Goal: Information Seeking & Learning: Learn about a topic

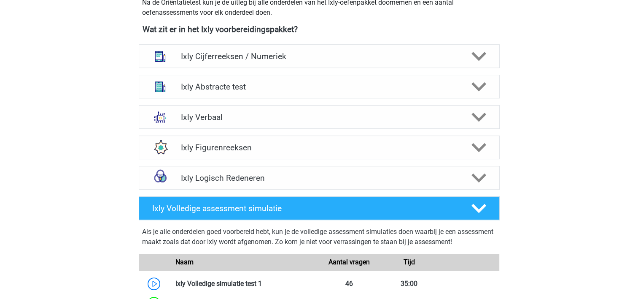
scroll to position [332, 0]
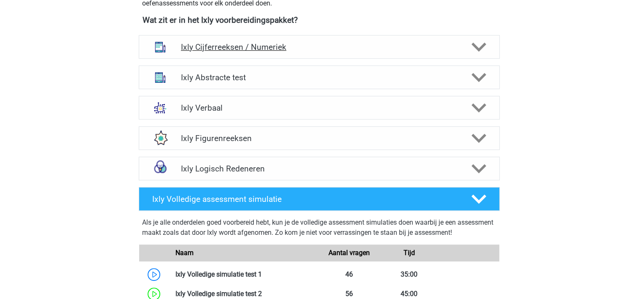
click at [480, 46] on icon at bounding box center [479, 47] width 15 height 15
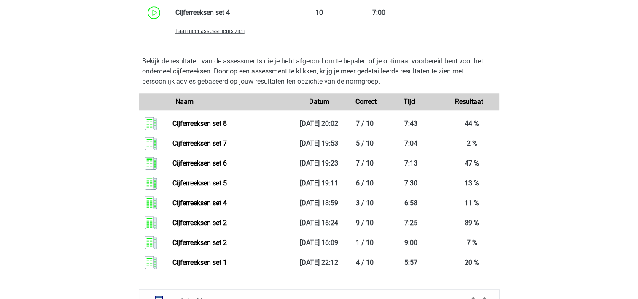
scroll to position [771, 0]
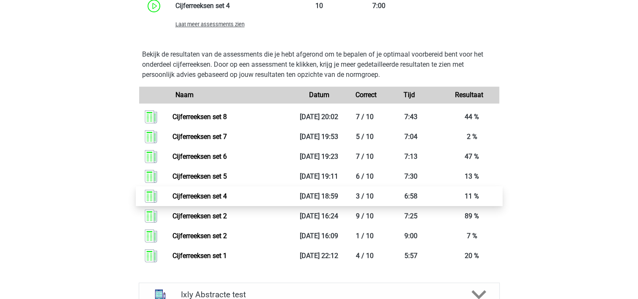
click at [204, 197] on link "Cijferreeksen set 4" at bounding box center [200, 196] width 54 height 8
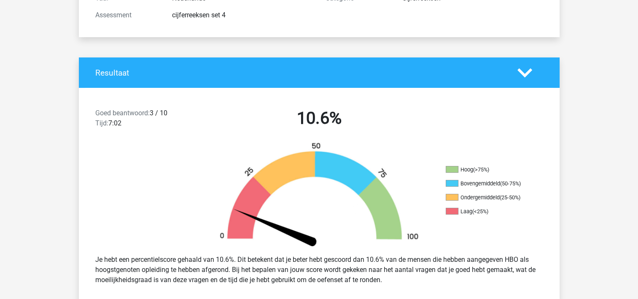
scroll to position [253, 0]
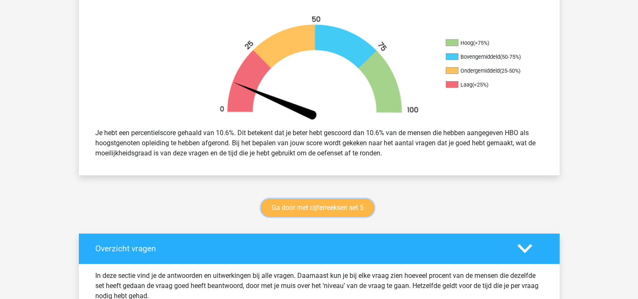
click at [334, 207] on link "Ga door met cijferreeksen set 5" at bounding box center [317, 208] width 113 height 18
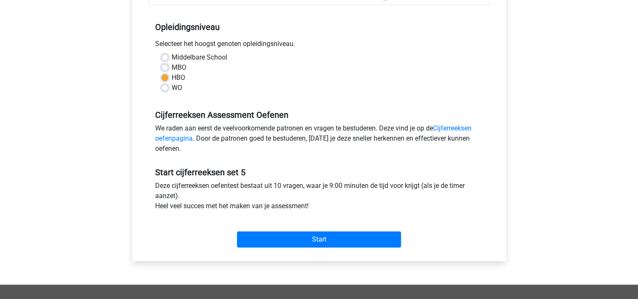
scroll to position [181, 0]
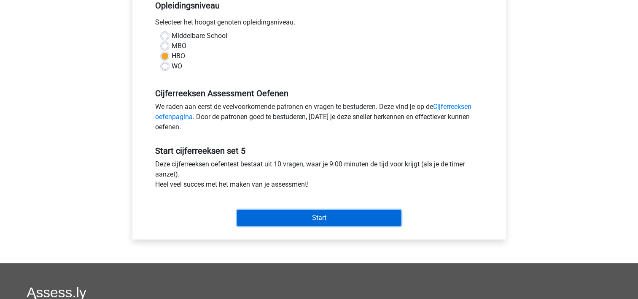
click at [323, 213] on input "Start" at bounding box center [319, 218] width 164 height 16
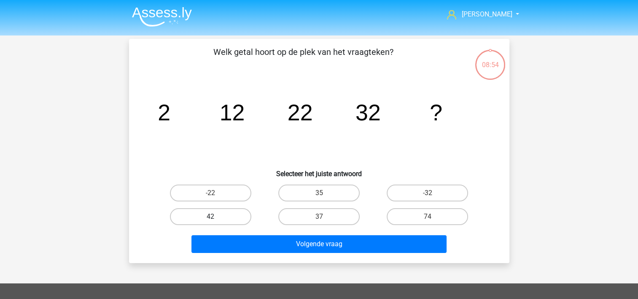
click at [224, 218] on label "42" at bounding box center [210, 216] width 81 height 17
click at [216, 218] on input "42" at bounding box center [213, 218] width 5 height 5
radio input "true"
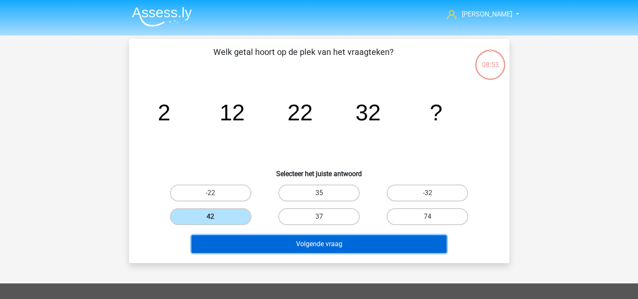
click at [235, 243] on button "Volgende vraag" at bounding box center [319, 244] width 255 height 18
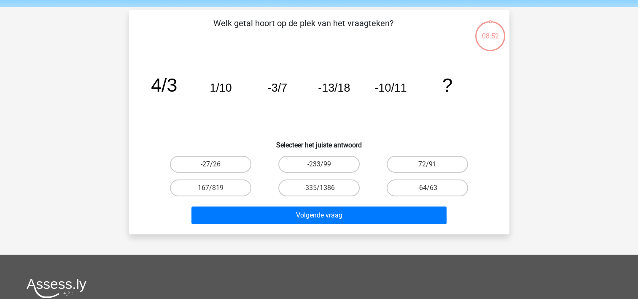
scroll to position [39, 0]
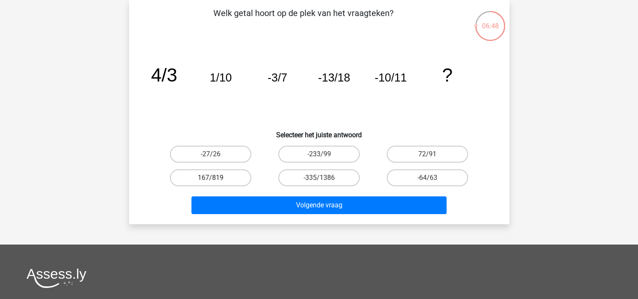
click at [199, 177] on label "167/819" at bounding box center [210, 177] width 81 height 17
click at [211, 178] on input "167/819" at bounding box center [213, 180] width 5 height 5
radio input "true"
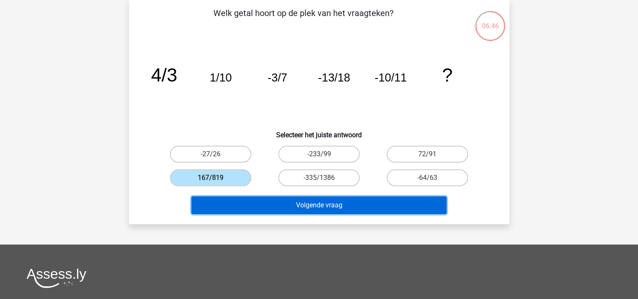
click at [229, 208] on button "Volgende vraag" at bounding box center [319, 205] width 255 height 18
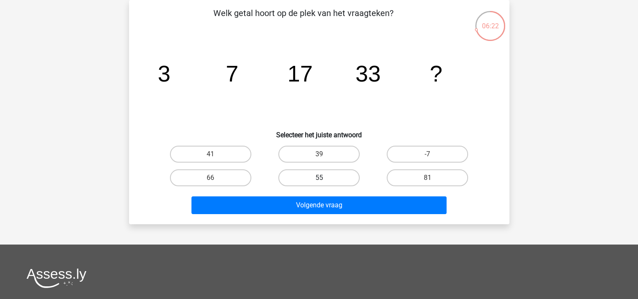
click at [316, 182] on label "55" at bounding box center [318, 177] width 81 height 17
click at [319, 182] on input "55" at bounding box center [321, 180] width 5 height 5
radio input "true"
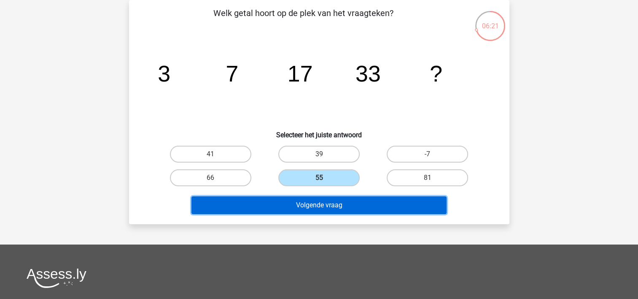
click at [315, 203] on button "Volgende vraag" at bounding box center [319, 205] width 255 height 18
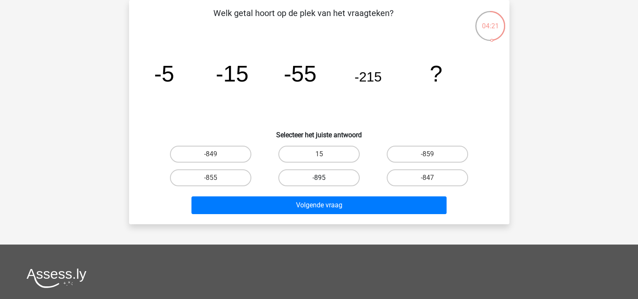
click at [319, 174] on label "-895" at bounding box center [318, 177] width 81 height 17
click at [319, 178] on input "-895" at bounding box center [321, 180] width 5 height 5
radio input "true"
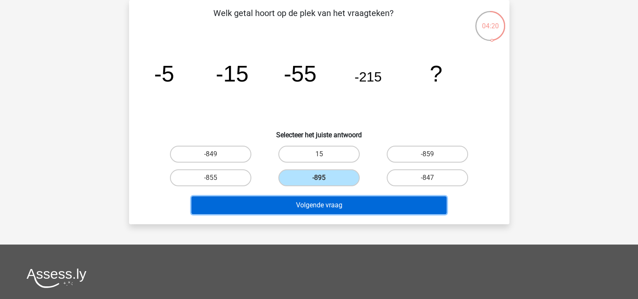
click at [320, 204] on button "Volgende vraag" at bounding box center [319, 205] width 255 height 18
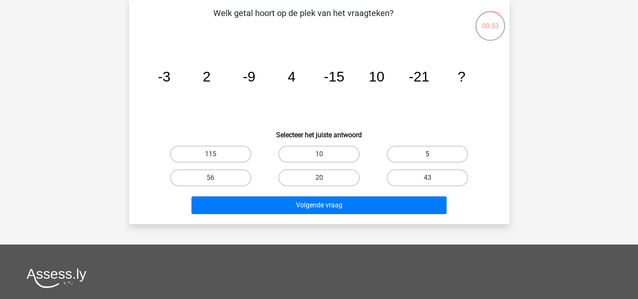
click at [412, 151] on label "5" at bounding box center [427, 154] width 81 height 17
click at [428, 154] on input "5" at bounding box center [430, 156] width 5 height 5
radio input "true"
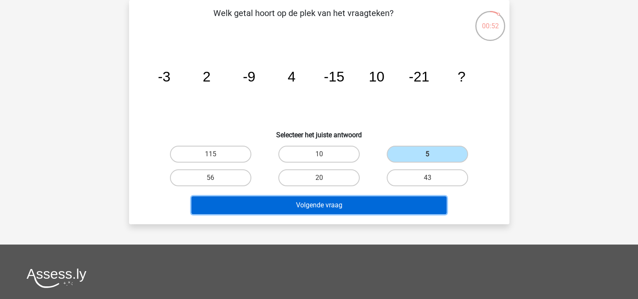
click at [368, 201] on button "Volgende vraag" at bounding box center [319, 205] width 255 height 18
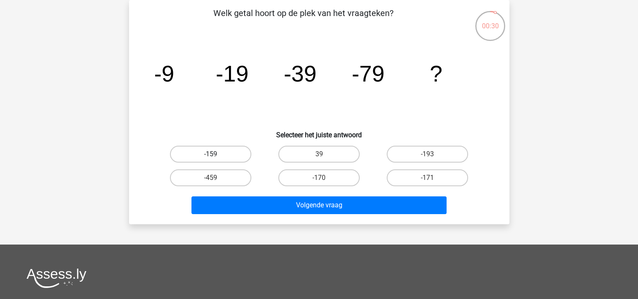
click at [213, 146] on label "-159" at bounding box center [210, 154] width 81 height 17
click at [213, 154] on input "-159" at bounding box center [213, 156] width 5 height 5
radio input "true"
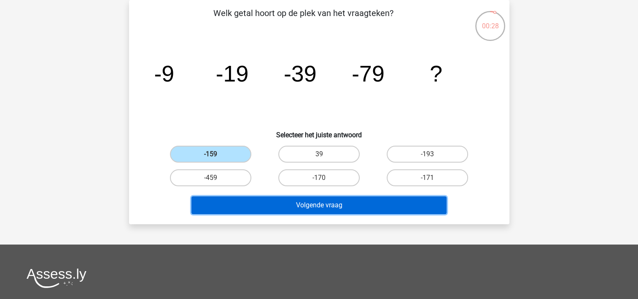
click at [238, 203] on button "Volgende vraag" at bounding box center [319, 205] width 255 height 18
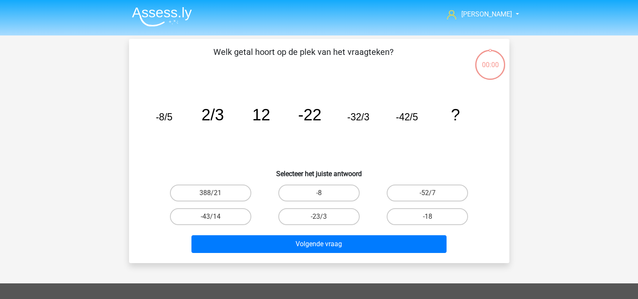
scroll to position [39, 0]
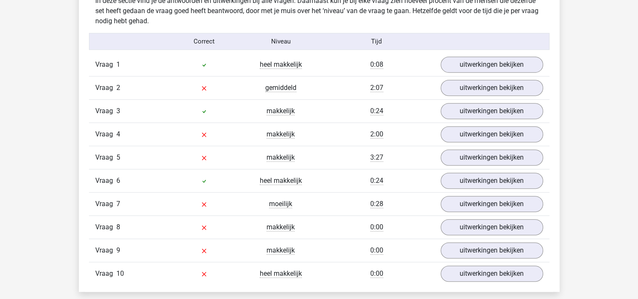
scroll to position [524, 0]
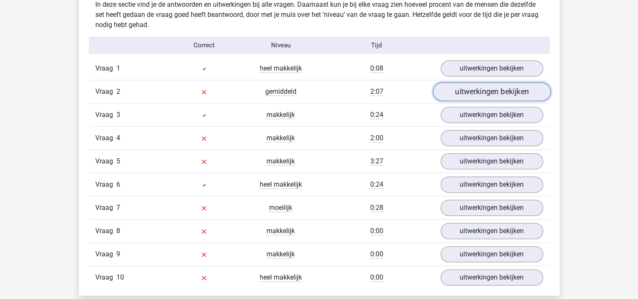
click at [490, 89] on link "uitwerkingen bekijken" at bounding box center [492, 92] width 118 height 19
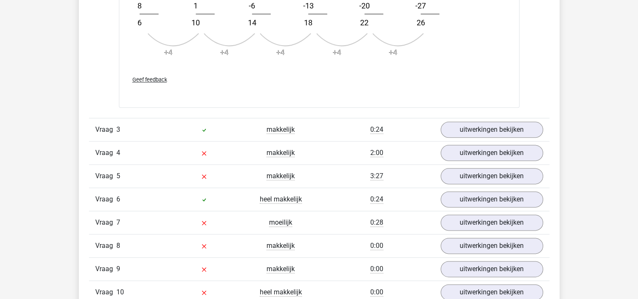
scroll to position [1016, 0]
click at [520, 152] on link "uitwerkingen bekijken" at bounding box center [492, 152] width 118 height 19
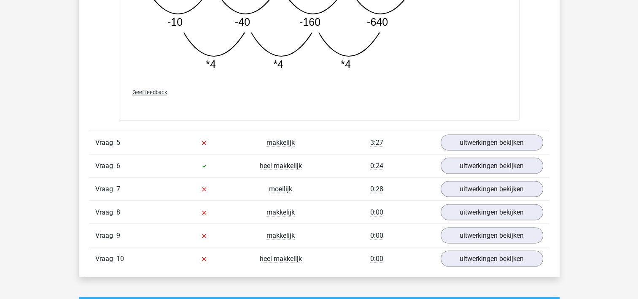
scroll to position [1472, 0]
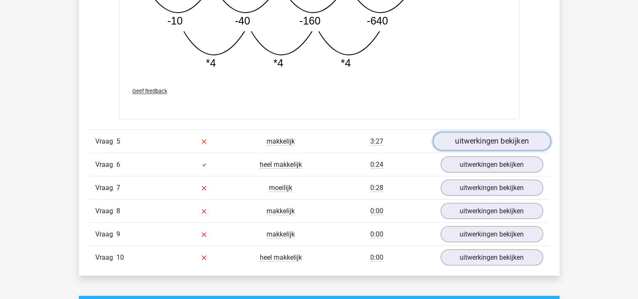
click at [523, 135] on link "uitwerkingen bekijken" at bounding box center [492, 141] width 118 height 19
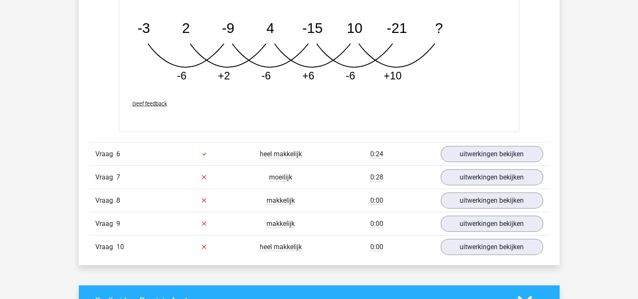
scroll to position [1927, 0]
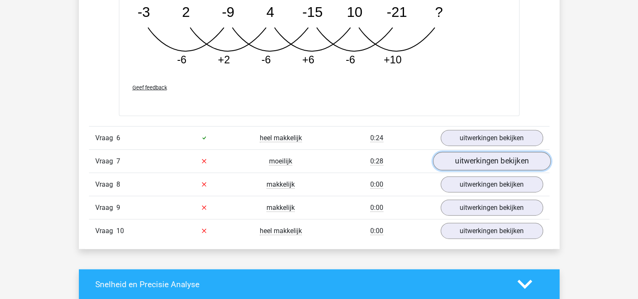
click at [508, 158] on link "uitwerkingen bekijken" at bounding box center [492, 161] width 118 height 19
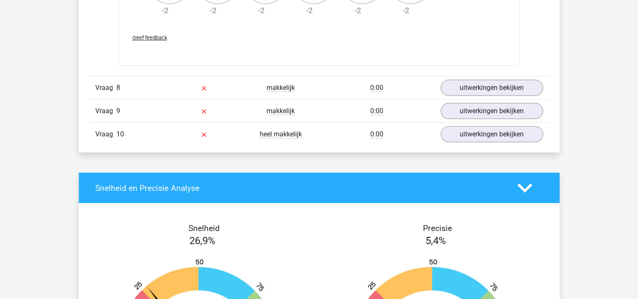
scroll to position [2505, 0]
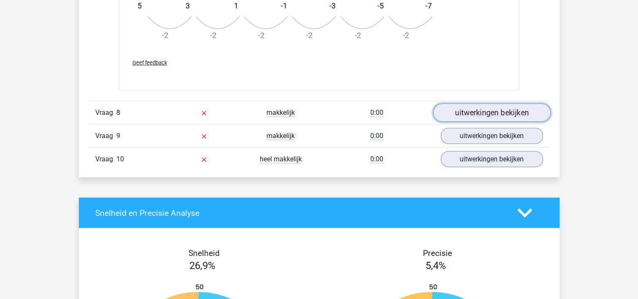
click at [499, 113] on link "uitwerkingen bekijken" at bounding box center [492, 112] width 118 height 19
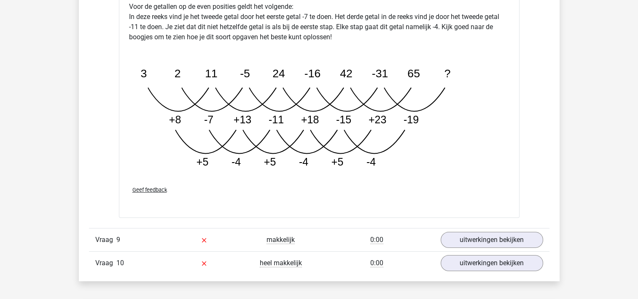
scroll to position [2910, 0]
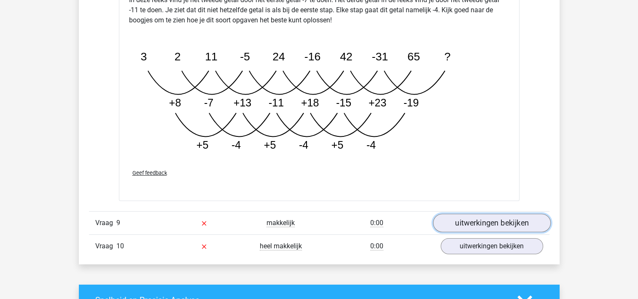
click at [501, 219] on link "uitwerkingen bekijken" at bounding box center [492, 222] width 118 height 19
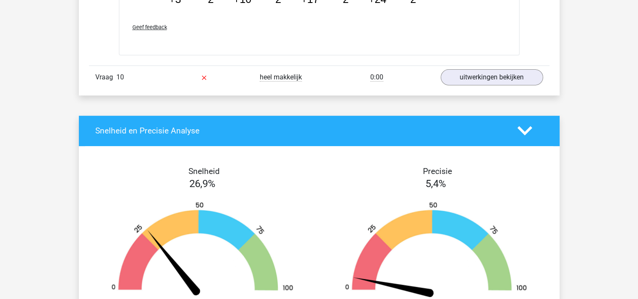
scroll to position [3534, 0]
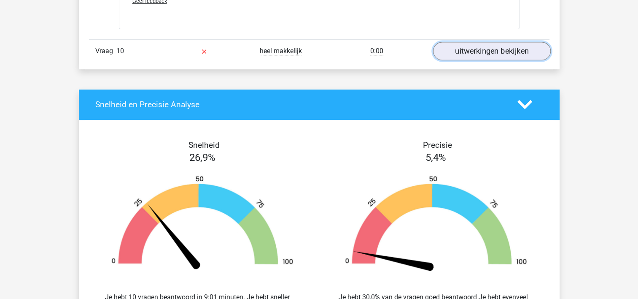
click at [481, 54] on link "uitwerkingen bekijken" at bounding box center [492, 51] width 118 height 19
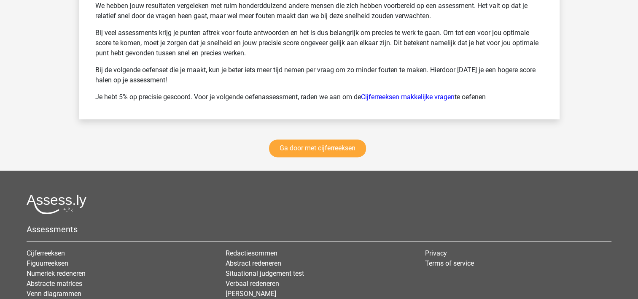
scroll to position [4327, 0]
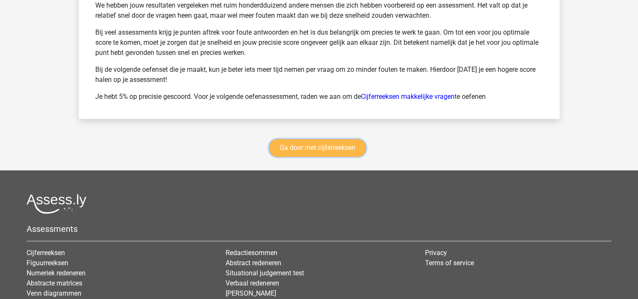
click at [338, 140] on link "Ga door met cijferreeksen" at bounding box center [317, 148] width 97 height 18
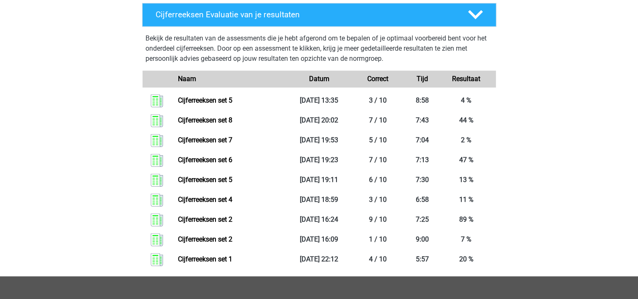
scroll to position [967, 0]
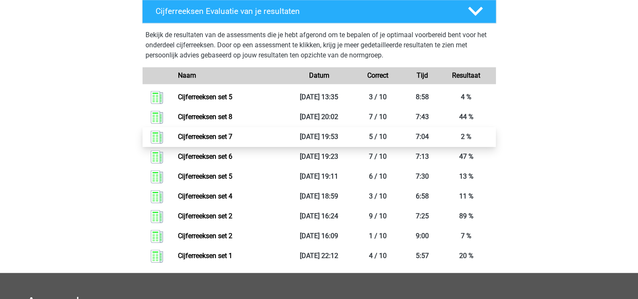
click at [225, 140] on link "Cijferreeksen set 7" at bounding box center [205, 136] width 54 height 8
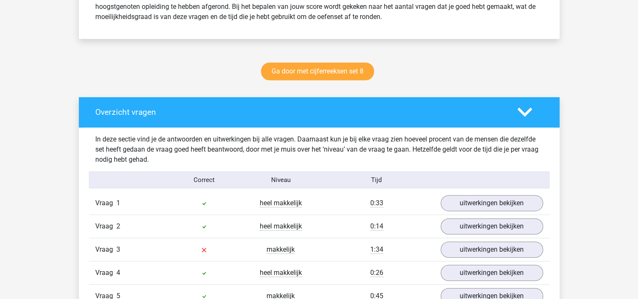
scroll to position [388, 0]
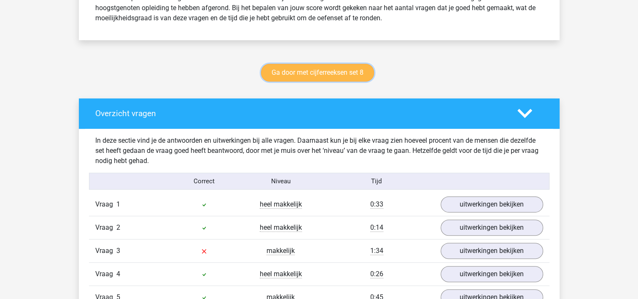
click at [314, 77] on link "Ga door met cijferreeksen set 8" at bounding box center [317, 73] width 113 height 18
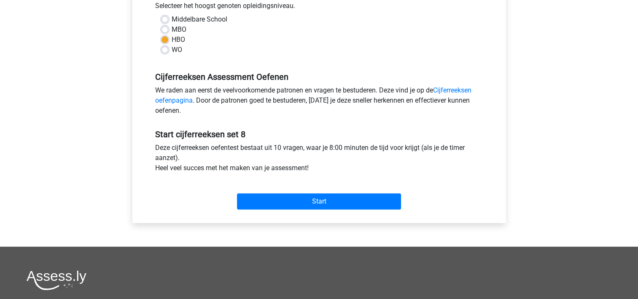
scroll to position [203, 0]
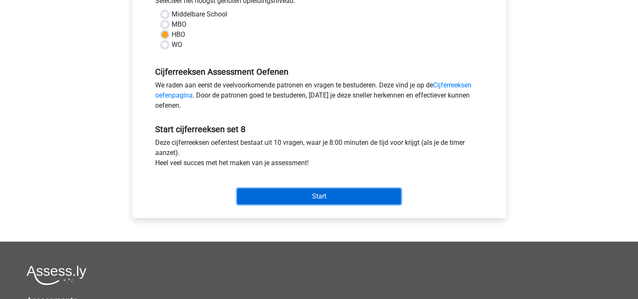
click at [327, 190] on input "Start" at bounding box center [319, 196] width 164 height 16
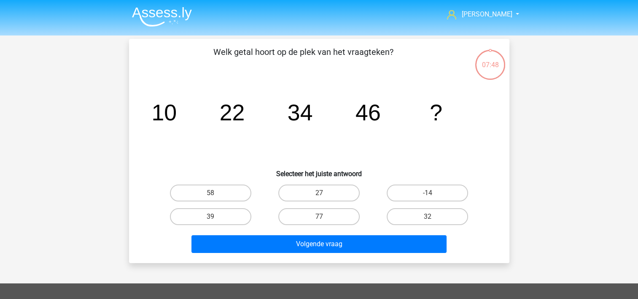
click at [216, 193] on input "58" at bounding box center [213, 195] width 5 height 5
radio input "true"
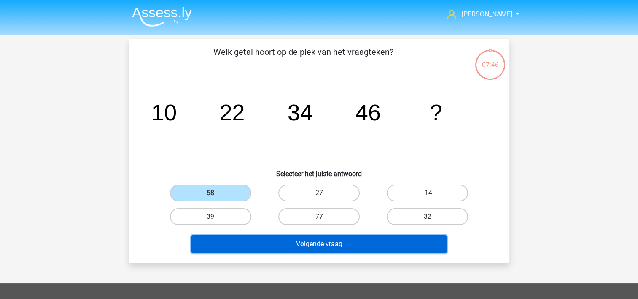
click at [255, 245] on button "Volgende vraag" at bounding box center [319, 244] width 255 height 18
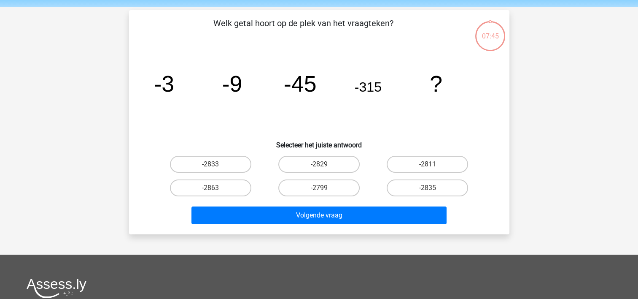
scroll to position [39, 0]
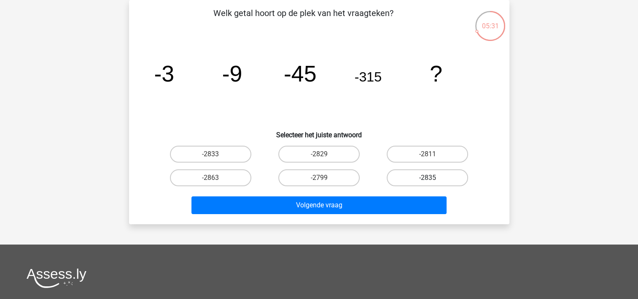
click at [400, 176] on label "-2835" at bounding box center [427, 177] width 81 height 17
click at [428, 178] on input "-2835" at bounding box center [430, 180] width 5 height 5
radio input "true"
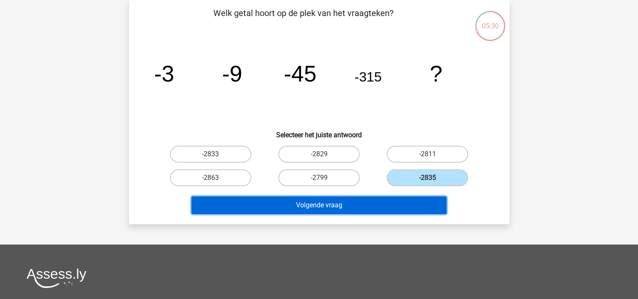
click at [400, 199] on button "Volgende vraag" at bounding box center [319, 205] width 255 height 18
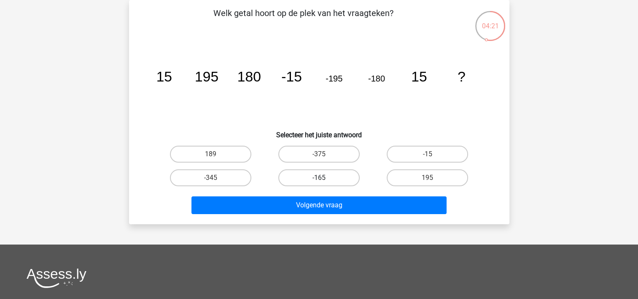
click at [335, 178] on label "-165" at bounding box center [318, 177] width 81 height 17
click at [324, 178] on input "-165" at bounding box center [321, 180] width 5 height 5
radio input "true"
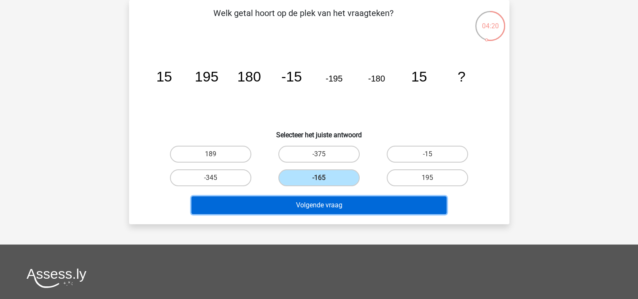
click at [332, 200] on button "Volgende vraag" at bounding box center [319, 205] width 255 height 18
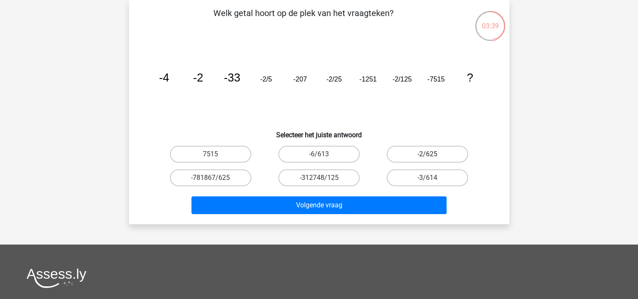
click at [423, 149] on label "-2/625" at bounding box center [427, 154] width 81 height 17
click at [428, 154] on input "-2/625" at bounding box center [430, 156] width 5 height 5
radio input "true"
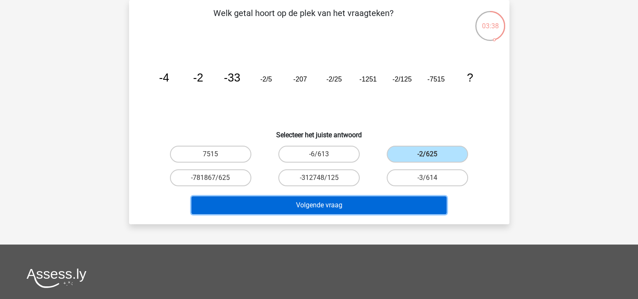
click at [405, 204] on button "Volgende vraag" at bounding box center [319, 205] width 255 height 18
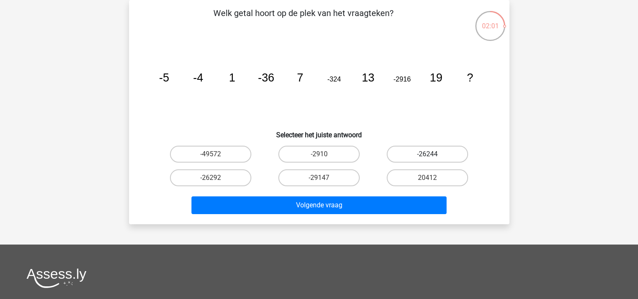
click at [419, 153] on label "-26244" at bounding box center [427, 154] width 81 height 17
click at [428, 154] on input "-26244" at bounding box center [430, 156] width 5 height 5
radio input "true"
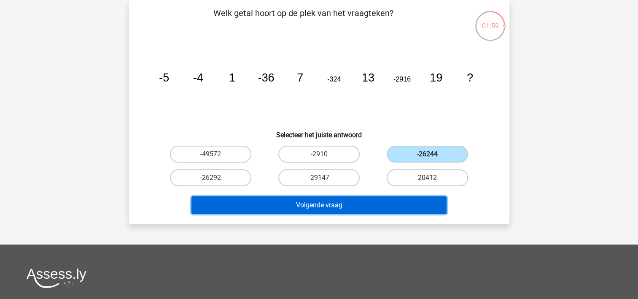
click at [400, 200] on button "Volgende vraag" at bounding box center [319, 205] width 255 height 18
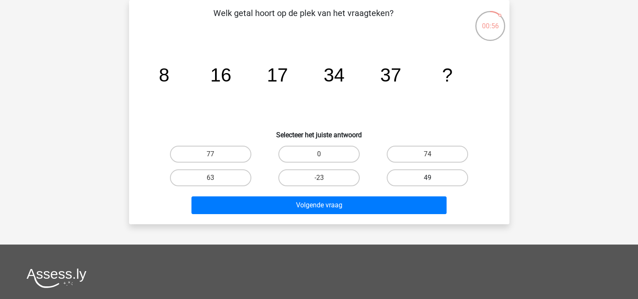
click at [418, 176] on label "49" at bounding box center [427, 177] width 81 height 17
click at [428, 178] on input "49" at bounding box center [430, 180] width 5 height 5
radio input "true"
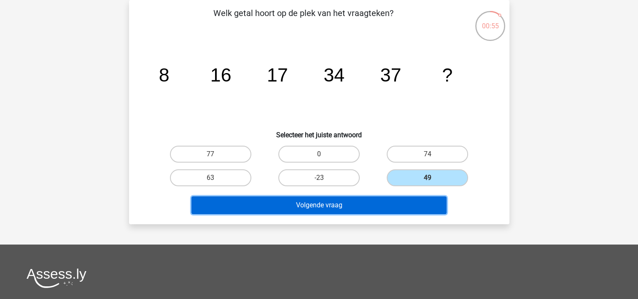
click at [402, 208] on button "Volgende vraag" at bounding box center [319, 205] width 255 height 18
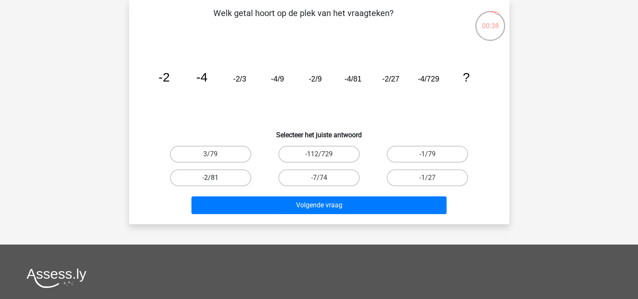
click at [221, 181] on label "-2/81" at bounding box center [210, 177] width 81 height 17
click at [216, 181] on input "-2/81" at bounding box center [213, 180] width 5 height 5
radio input "true"
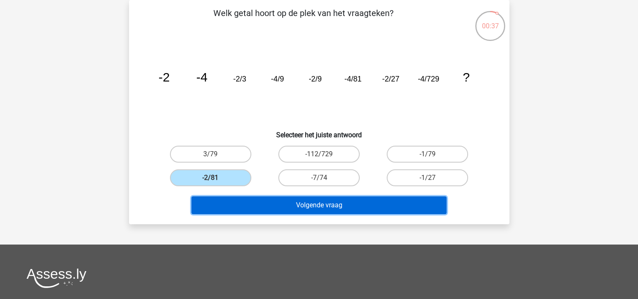
click at [228, 203] on button "Volgende vraag" at bounding box center [319, 205] width 255 height 18
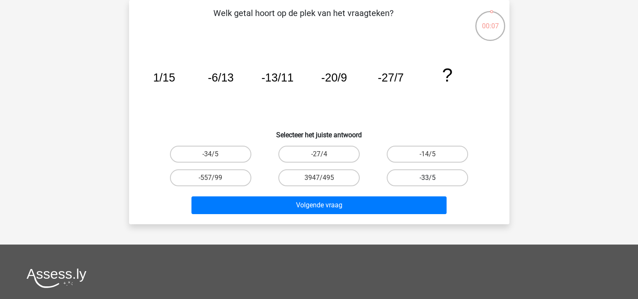
click at [426, 171] on label "-33/5" at bounding box center [427, 177] width 81 height 17
click at [428, 178] on input "-33/5" at bounding box center [430, 180] width 5 height 5
radio input "true"
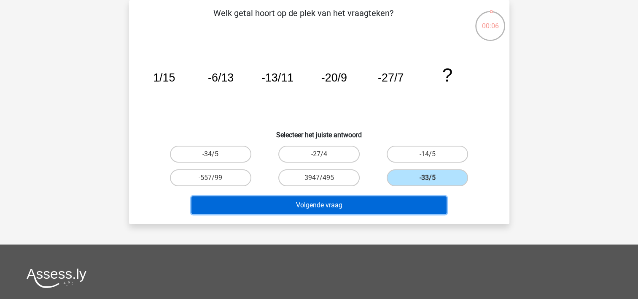
click at [408, 196] on button "Volgende vraag" at bounding box center [319, 205] width 255 height 18
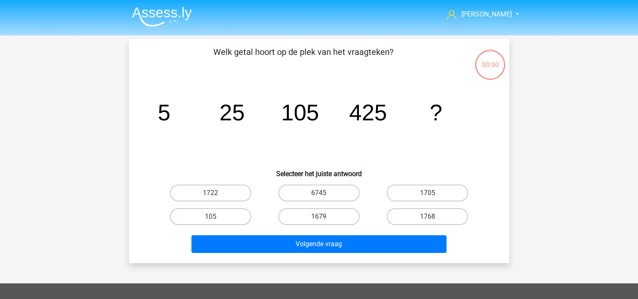
scroll to position [39, 0]
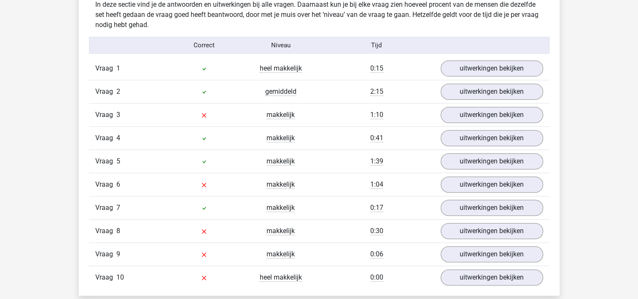
scroll to position [539, 0]
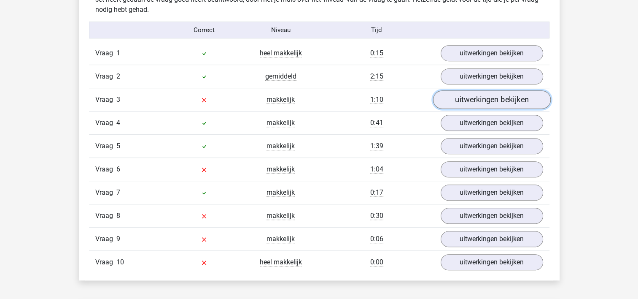
click at [496, 100] on link "uitwerkingen bekijken" at bounding box center [492, 100] width 118 height 19
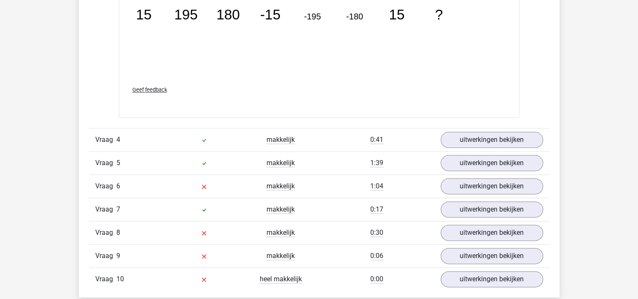
scroll to position [1011, 0]
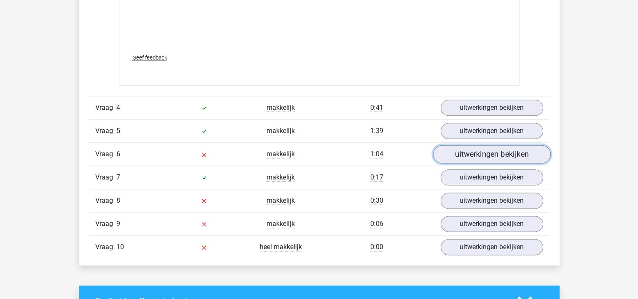
click at [522, 154] on link "uitwerkingen bekijken" at bounding box center [492, 154] width 118 height 19
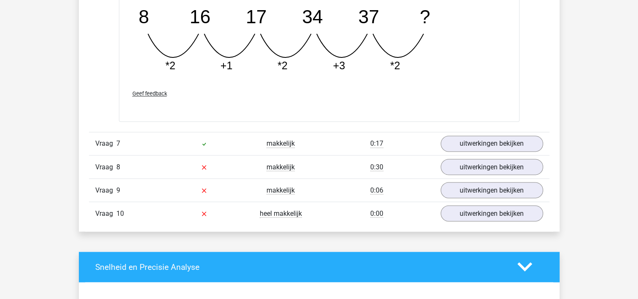
scroll to position [1436, 0]
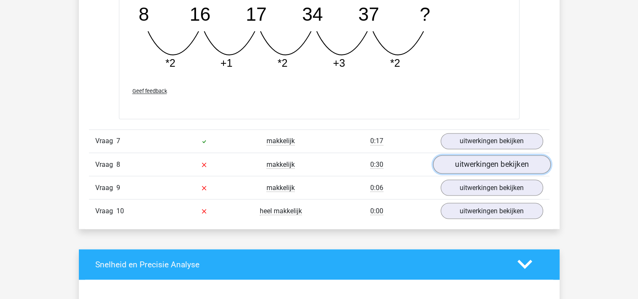
click at [517, 164] on link "uitwerkingen bekijken" at bounding box center [492, 164] width 118 height 19
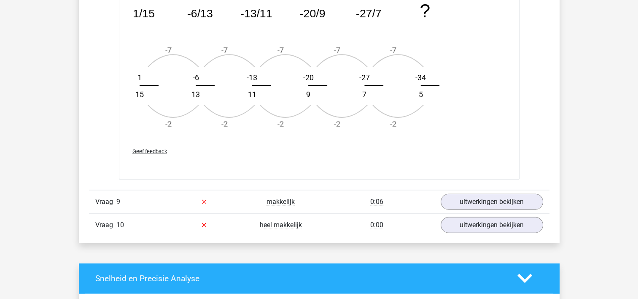
scroll to position [1909, 0]
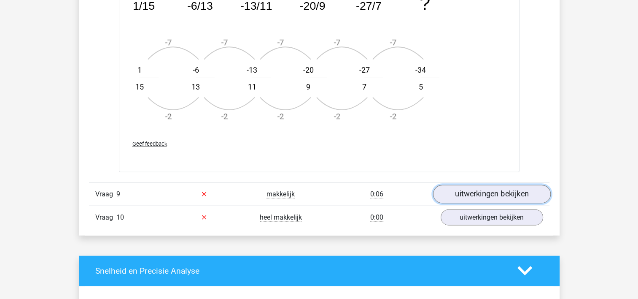
click at [513, 189] on link "uitwerkingen bekijken" at bounding box center [492, 194] width 118 height 19
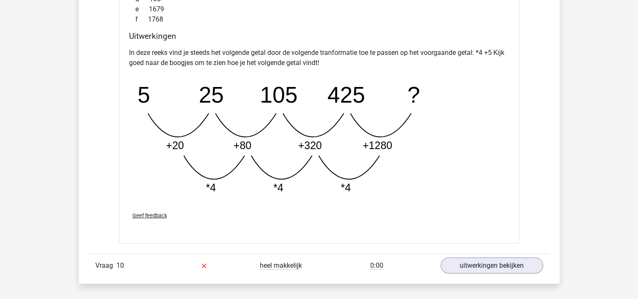
scroll to position [2297, 0]
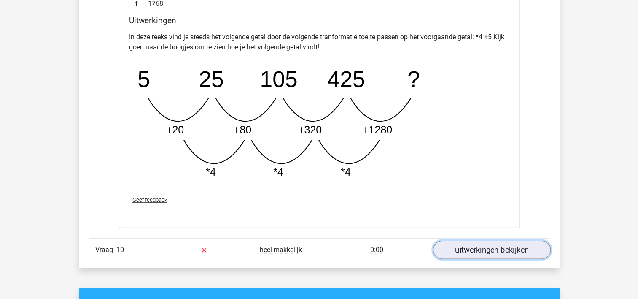
click at [507, 243] on link "uitwerkingen bekijken" at bounding box center [492, 249] width 118 height 19
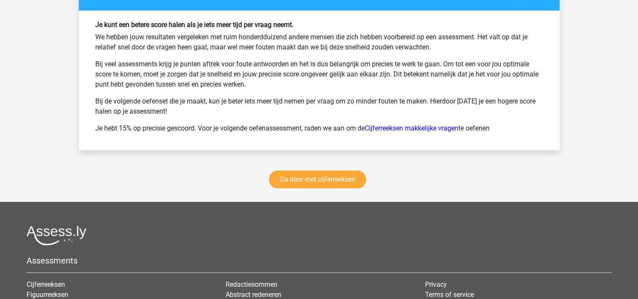
scroll to position [3309, 0]
click at [344, 173] on link "Ga door met cijferreeksen" at bounding box center [317, 179] width 97 height 18
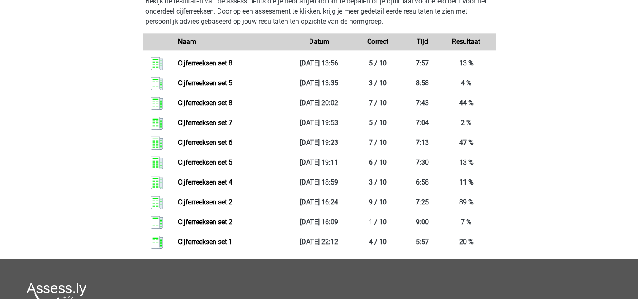
scroll to position [1018, 0]
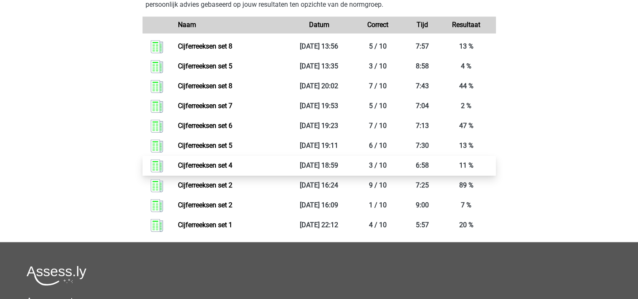
click at [212, 169] on link "Cijferreeksen set 4" at bounding box center [205, 165] width 54 height 8
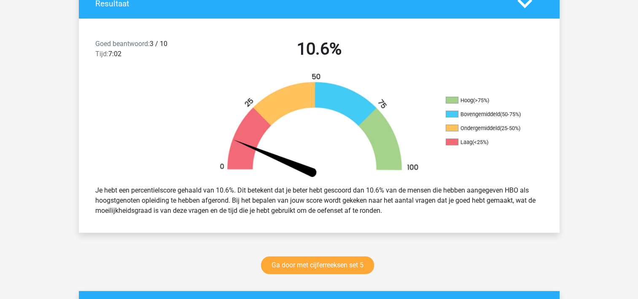
scroll to position [270, 0]
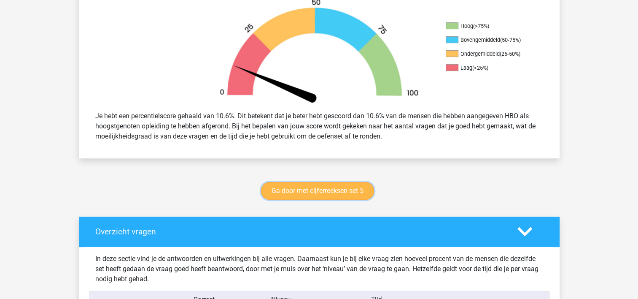
click at [278, 187] on link "Ga door met cijferreeksen set 5" at bounding box center [317, 191] width 113 height 18
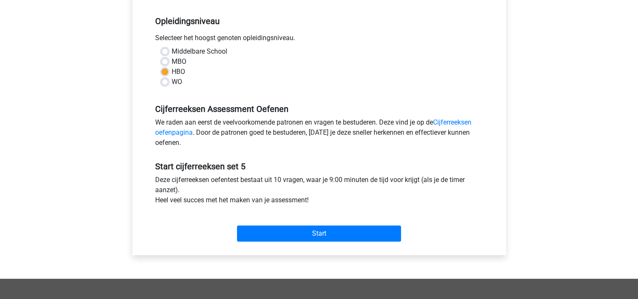
scroll to position [166, 0]
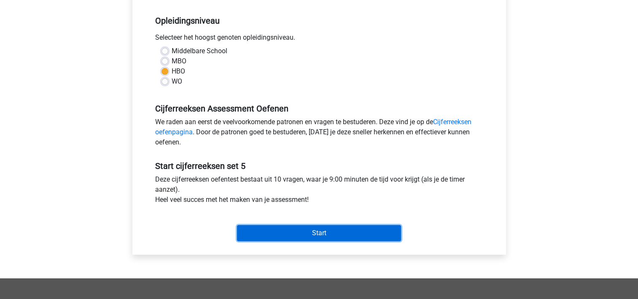
click at [351, 231] on input "Start" at bounding box center [319, 233] width 164 height 16
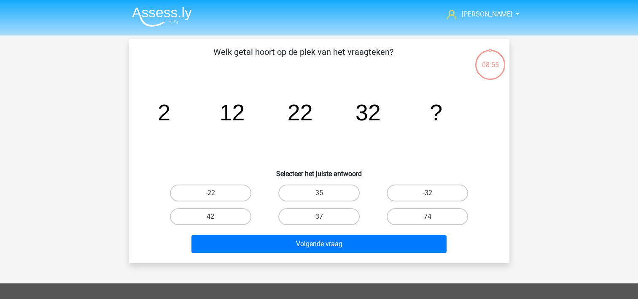
click at [226, 216] on label "42" at bounding box center [210, 216] width 81 height 17
click at [216, 216] on input "42" at bounding box center [213, 218] width 5 height 5
radio input "true"
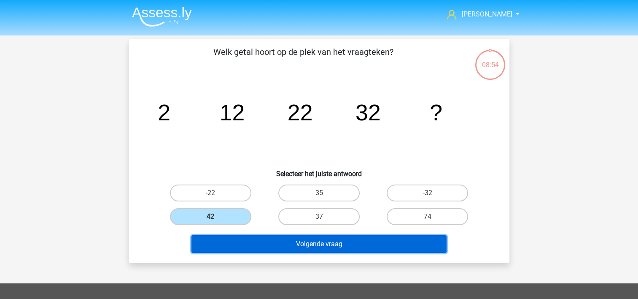
click at [230, 245] on button "Volgende vraag" at bounding box center [319, 244] width 255 height 18
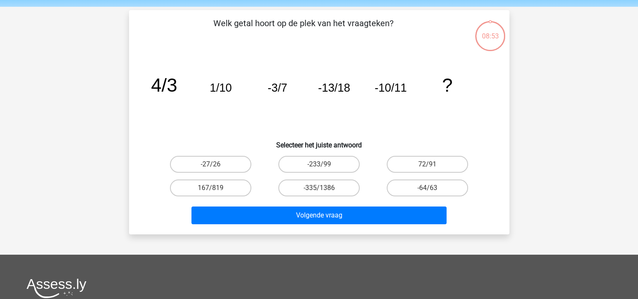
scroll to position [39, 0]
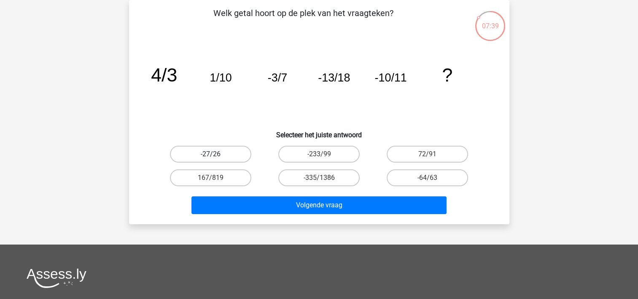
click at [232, 152] on label "-27/26" at bounding box center [210, 154] width 81 height 17
click at [216, 154] on input "-27/26" at bounding box center [213, 156] width 5 height 5
radio input "true"
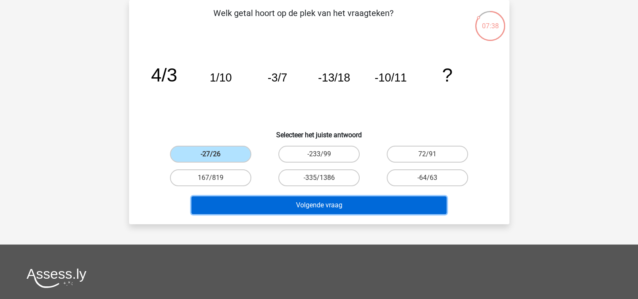
click at [243, 199] on button "Volgende vraag" at bounding box center [319, 205] width 255 height 18
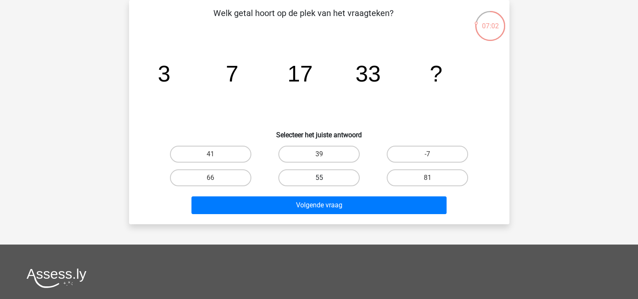
click at [316, 176] on label "55" at bounding box center [318, 177] width 81 height 17
click at [319, 178] on input "55" at bounding box center [321, 180] width 5 height 5
radio input "true"
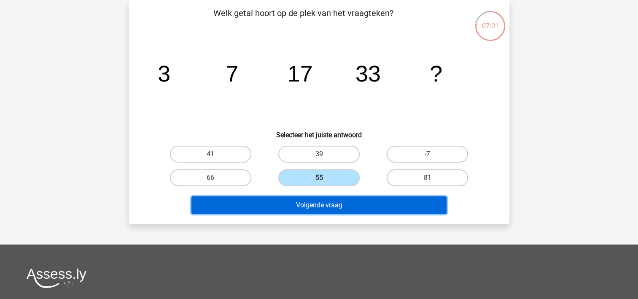
click at [316, 198] on button "Volgende vraag" at bounding box center [319, 205] width 255 height 18
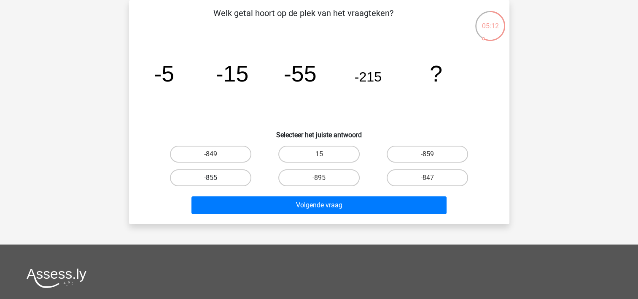
click at [234, 179] on label "-855" at bounding box center [210, 177] width 81 height 17
click at [216, 179] on input "-855" at bounding box center [213, 180] width 5 height 5
radio input "true"
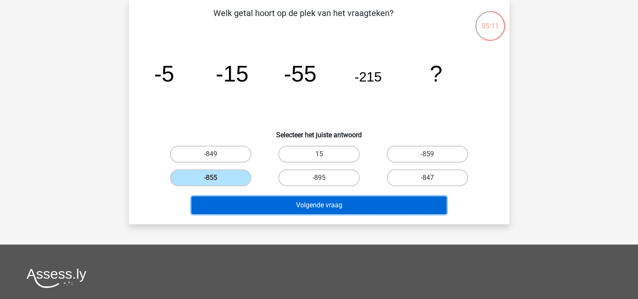
click at [238, 207] on button "Volgende vraag" at bounding box center [319, 205] width 255 height 18
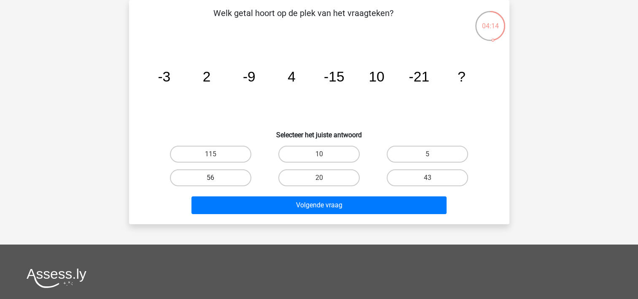
click at [235, 177] on label "56" at bounding box center [210, 177] width 81 height 17
click at [216, 178] on input "56" at bounding box center [213, 180] width 5 height 5
radio input "true"
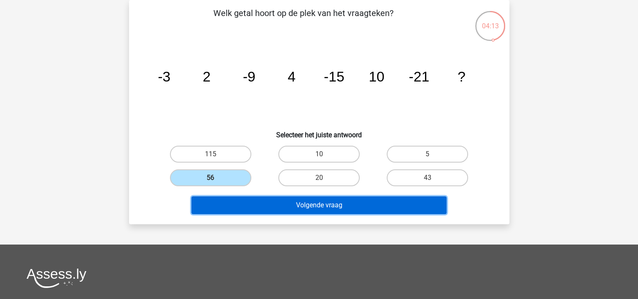
click at [241, 203] on button "Volgende vraag" at bounding box center [319, 205] width 255 height 18
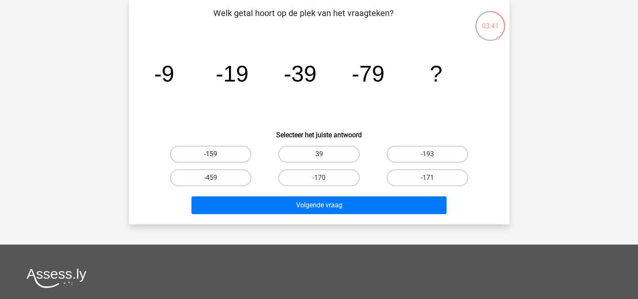
click at [236, 151] on label "-159" at bounding box center [210, 154] width 81 height 17
click at [216, 154] on input "-159" at bounding box center [213, 156] width 5 height 5
radio input "true"
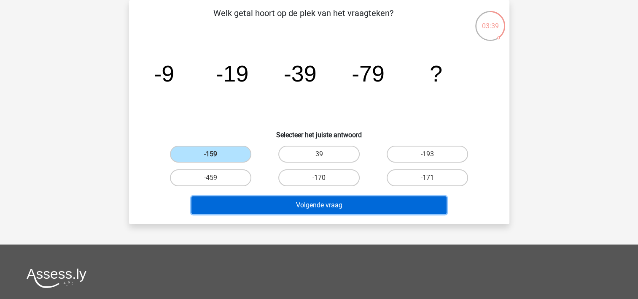
click at [250, 203] on button "Volgende vraag" at bounding box center [319, 205] width 255 height 18
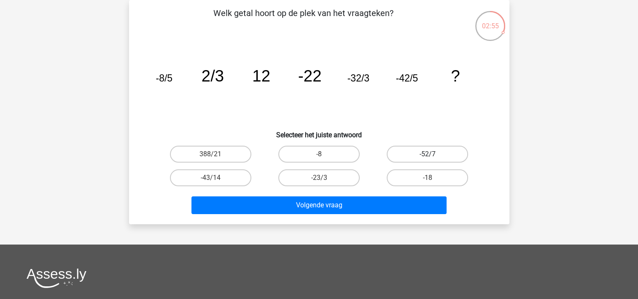
click at [415, 158] on label "-52/7" at bounding box center [427, 154] width 81 height 17
click at [428, 158] on input "-52/7" at bounding box center [430, 156] width 5 height 5
radio input "true"
click at [235, 178] on label "-43/14" at bounding box center [210, 177] width 81 height 17
click at [216, 178] on input "-43/14" at bounding box center [213, 180] width 5 height 5
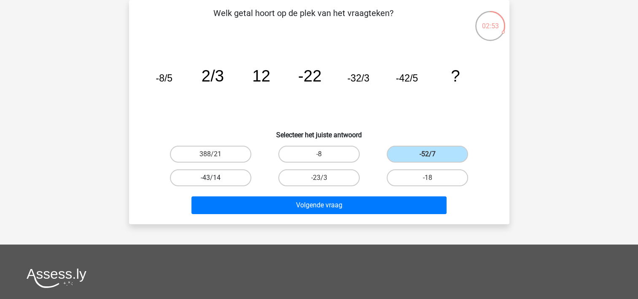
radio input "true"
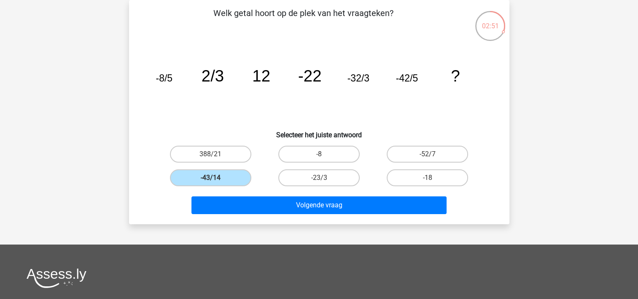
click at [319, 178] on input "-23/3" at bounding box center [321, 180] width 5 height 5
radio input "true"
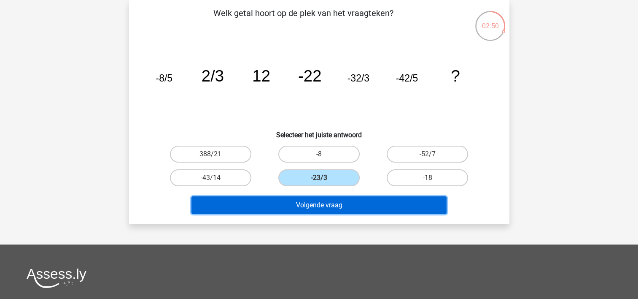
click at [320, 199] on button "Volgende vraag" at bounding box center [319, 205] width 255 height 18
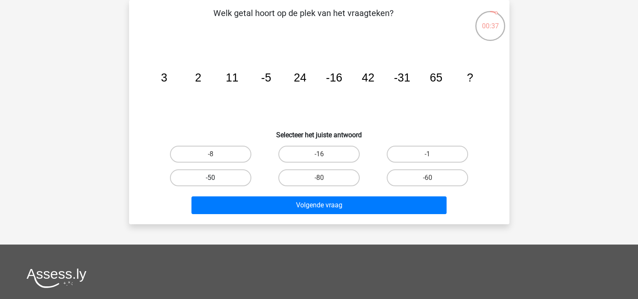
click at [235, 181] on label "-50" at bounding box center [210, 177] width 81 height 17
click at [216, 181] on input "-50" at bounding box center [213, 180] width 5 height 5
radio input "true"
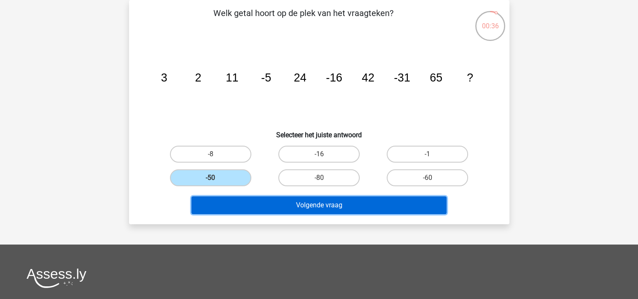
click at [240, 203] on button "Volgende vraag" at bounding box center [319, 205] width 255 height 18
click at [290, 199] on button "Volgende vraag" at bounding box center [319, 205] width 255 height 18
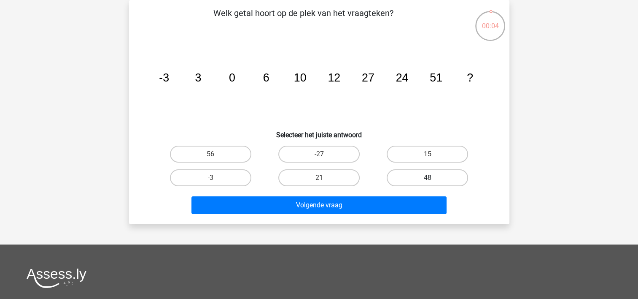
click at [394, 176] on label "48" at bounding box center [427, 177] width 81 height 17
click at [428, 178] on input "48" at bounding box center [430, 180] width 5 height 5
radio input "true"
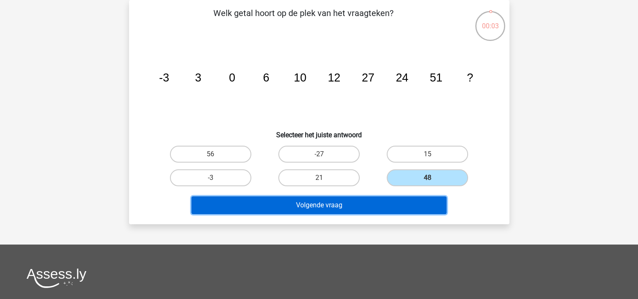
click at [392, 198] on button "Volgende vraag" at bounding box center [319, 205] width 255 height 18
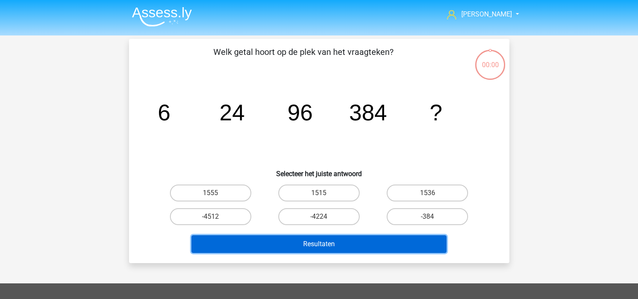
scroll to position [39, 0]
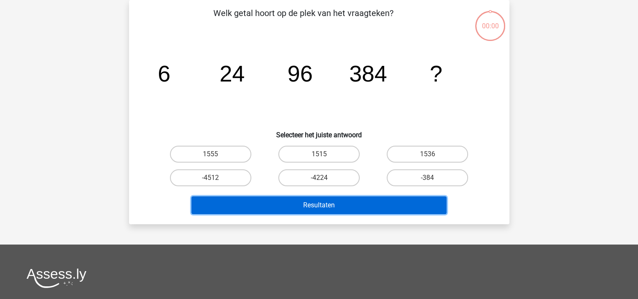
click at [406, 201] on button "Resultaten" at bounding box center [319, 205] width 255 height 18
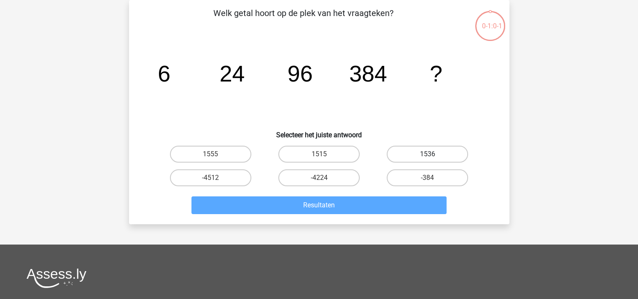
click at [427, 161] on label "1536" at bounding box center [427, 154] width 81 height 17
click at [428, 159] on input "1536" at bounding box center [430, 156] width 5 height 5
radio input "true"
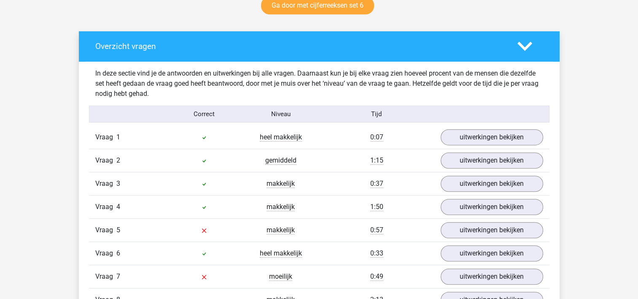
scroll to position [456, 0]
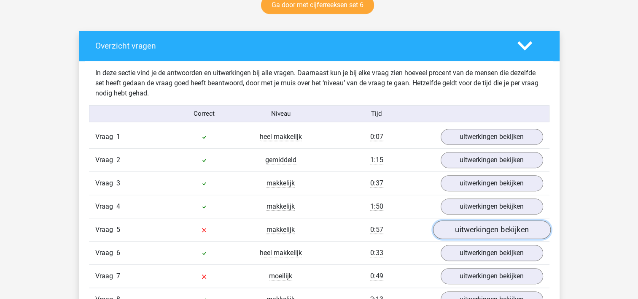
click at [451, 234] on link "uitwerkingen bekijken" at bounding box center [492, 230] width 118 height 19
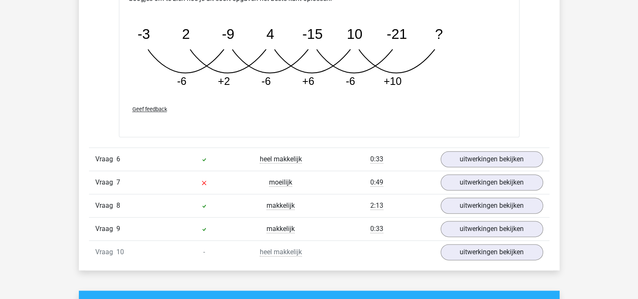
scroll to position [996, 0]
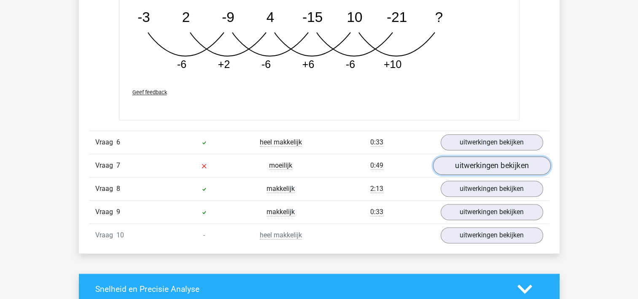
click at [474, 165] on link "uitwerkingen bekijken" at bounding box center [492, 165] width 118 height 19
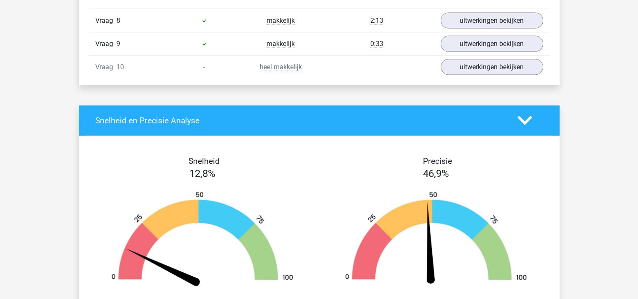
scroll to position [1671, 0]
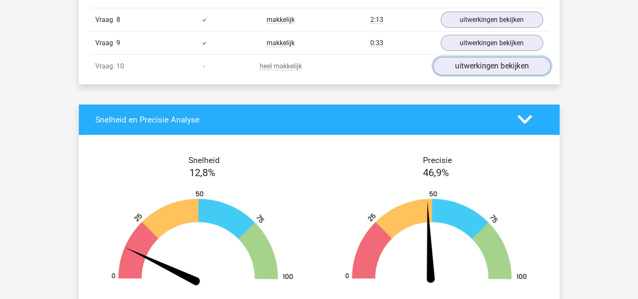
click at [492, 59] on link "uitwerkingen bekijken" at bounding box center [492, 66] width 118 height 19
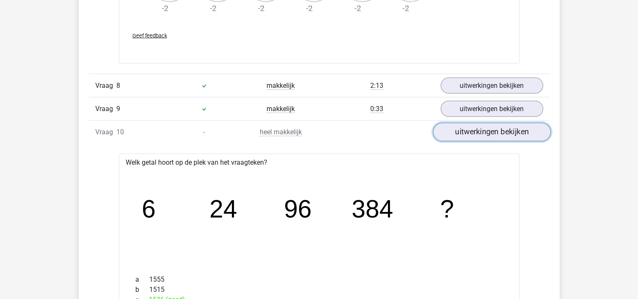
scroll to position [1603, 0]
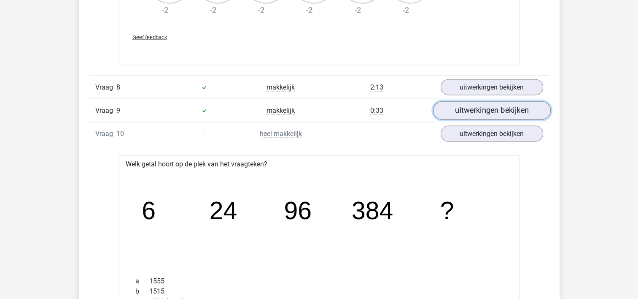
click at [500, 110] on link "uitwerkingen bekijken" at bounding box center [492, 110] width 118 height 19
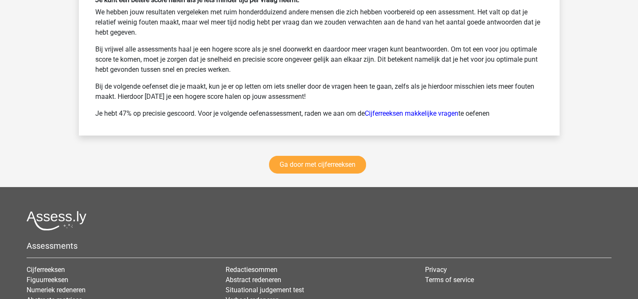
scroll to position [2903, 0]
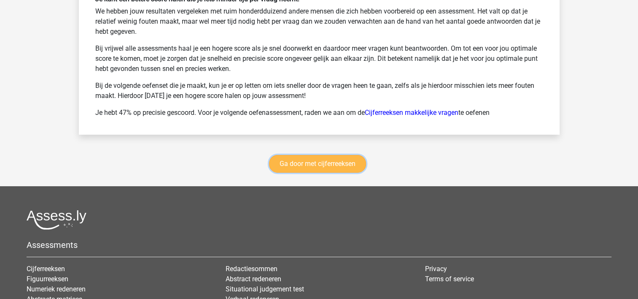
click at [349, 167] on link "Ga door met cijferreeksen" at bounding box center [317, 164] width 97 height 18
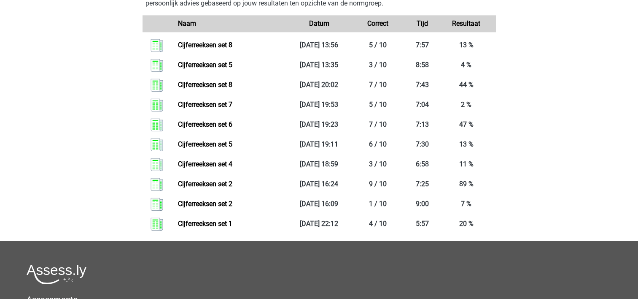
scroll to position [1018, 0]
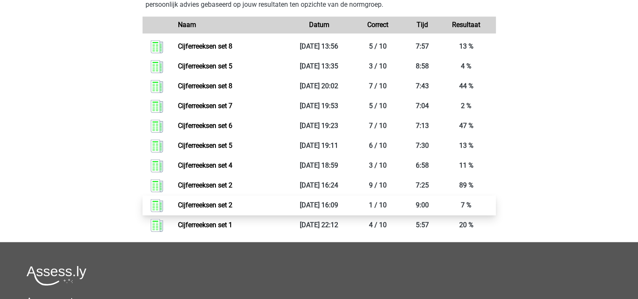
click at [232, 209] on link "Cijferreeksen set 2" at bounding box center [205, 205] width 54 height 8
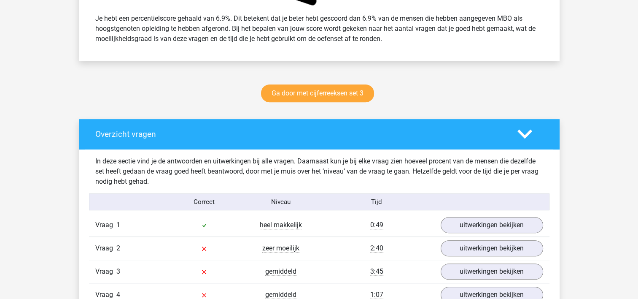
scroll to position [388, 0]
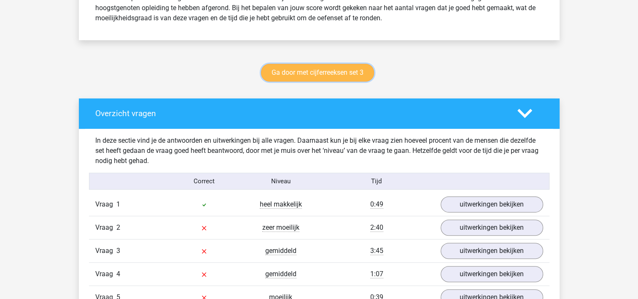
click at [316, 71] on link "Ga door met cijferreeksen set 3" at bounding box center [317, 73] width 113 height 18
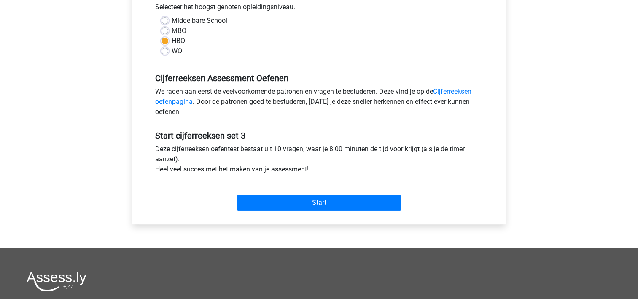
scroll to position [203, 0]
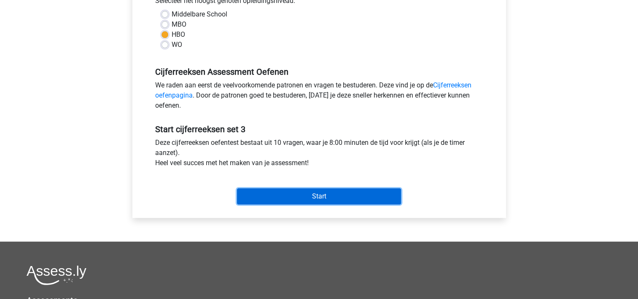
click at [319, 194] on input "Start" at bounding box center [319, 196] width 164 height 16
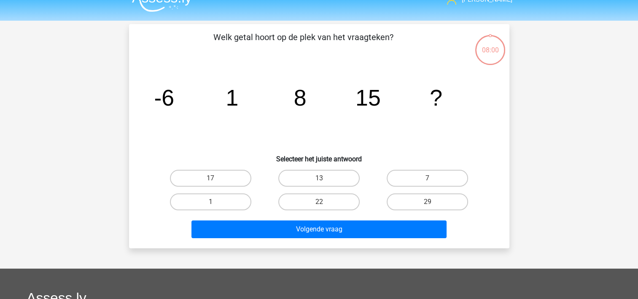
scroll to position [17, 0]
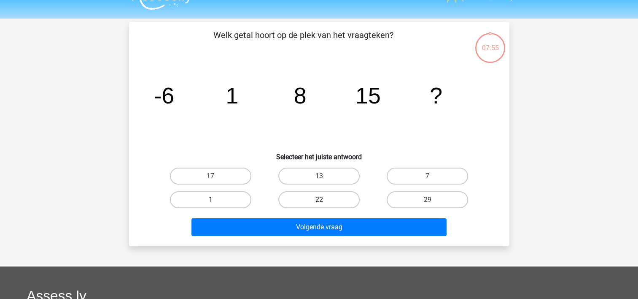
click at [331, 197] on label "22" at bounding box center [318, 199] width 81 height 17
click at [324, 200] on input "22" at bounding box center [321, 202] width 5 height 5
radio input "true"
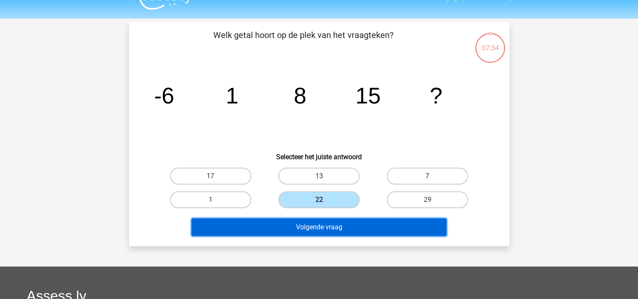
click at [319, 226] on button "Volgende vraag" at bounding box center [319, 227] width 255 height 18
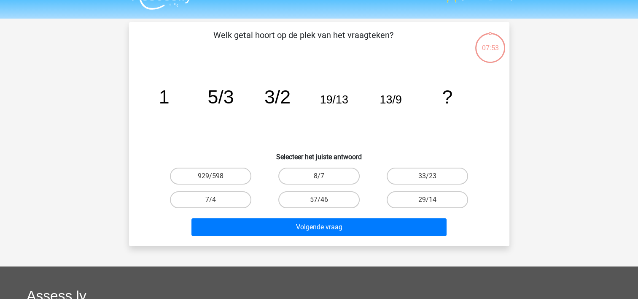
scroll to position [39, 0]
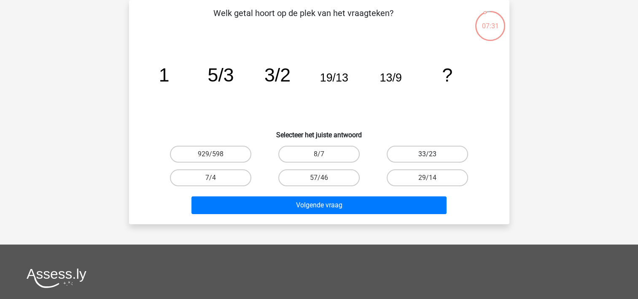
click at [419, 148] on label "33/23" at bounding box center [427, 154] width 81 height 17
click at [428, 154] on input "33/23" at bounding box center [430, 156] width 5 height 5
radio input "true"
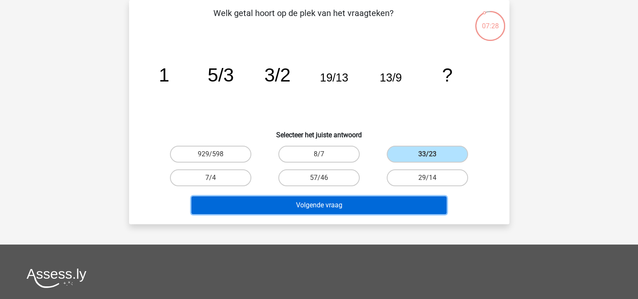
click at [413, 198] on button "Volgende vraag" at bounding box center [319, 205] width 255 height 18
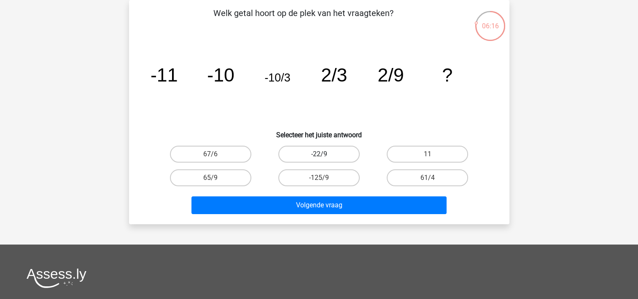
click at [322, 153] on label "-22/9" at bounding box center [318, 154] width 81 height 17
click at [322, 154] on input "-22/9" at bounding box center [321, 156] width 5 height 5
radio input "true"
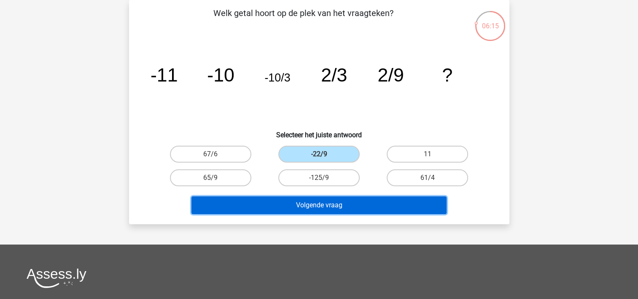
click at [321, 197] on button "Volgende vraag" at bounding box center [319, 205] width 255 height 18
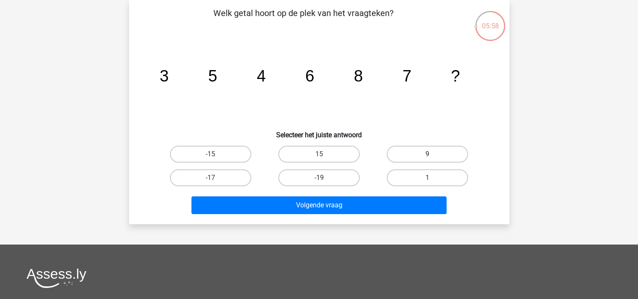
click at [408, 148] on label "9" at bounding box center [427, 154] width 81 height 17
click at [428, 154] on input "9" at bounding box center [430, 156] width 5 height 5
radio input "true"
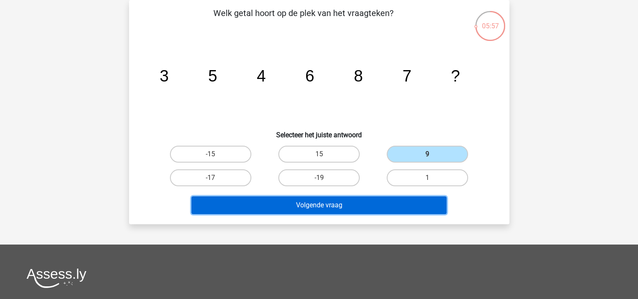
click at [399, 203] on button "Volgende vraag" at bounding box center [319, 205] width 255 height 18
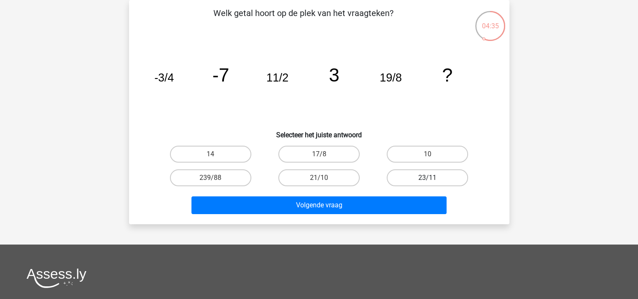
click at [415, 182] on label "23/11" at bounding box center [427, 177] width 81 height 17
click at [428, 182] on input "23/11" at bounding box center [430, 180] width 5 height 5
radio input "true"
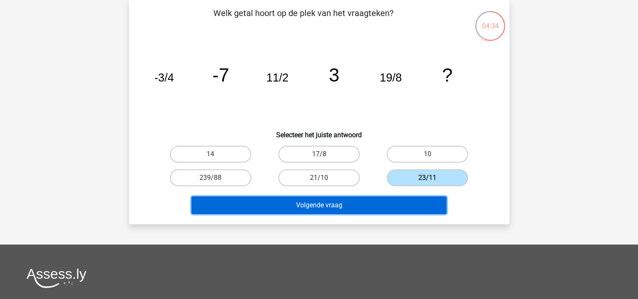
click at [413, 206] on button "Volgende vraag" at bounding box center [319, 205] width 255 height 18
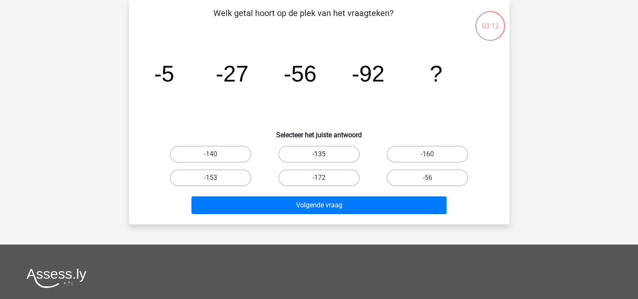
click at [351, 158] on label "-135" at bounding box center [318, 154] width 81 height 17
click at [324, 158] on input "-135" at bounding box center [321, 156] width 5 height 5
radio input "true"
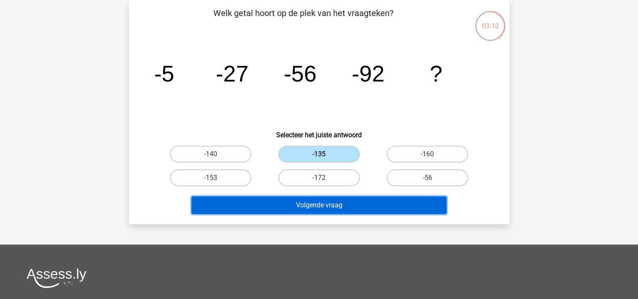
click at [340, 202] on button "Volgende vraag" at bounding box center [319, 205] width 255 height 18
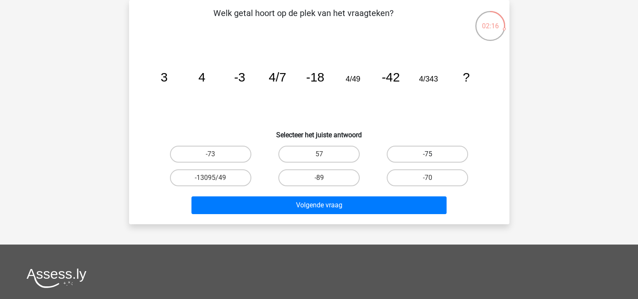
click at [425, 154] on label "-75" at bounding box center [427, 154] width 81 height 17
click at [428, 154] on input "-75" at bounding box center [430, 156] width 5 height 5
radio input "true"
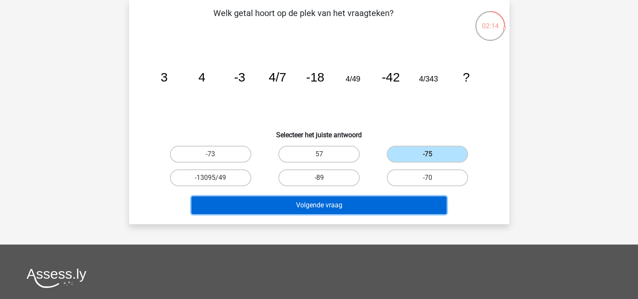
click at [401, 197] on button "Volgende vraag" at bounding box center [319, 205] width 255 height 18
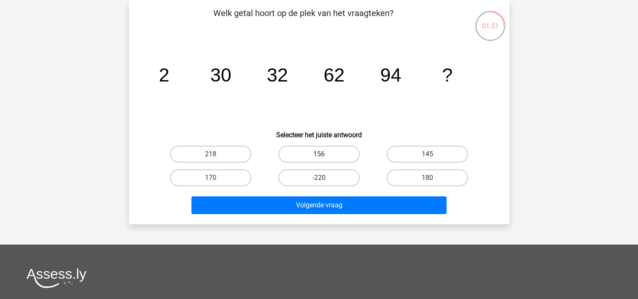
click at [337, 152] on label "156" at bounding box center [318, 154] width 81 height 17
click at [324, 154] on input "156" at bounding box center [321, 156] width 5 height 5
radio input "true"
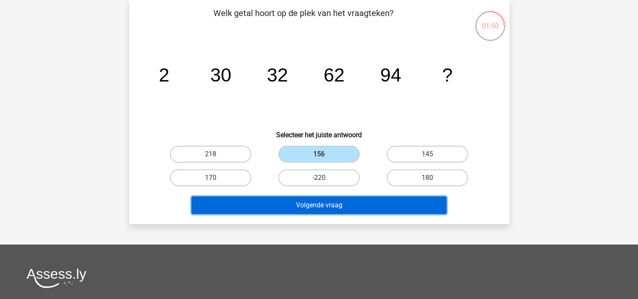
click at [329, 204] on button "Volgende vraag" at bounding box center [319, 205] width 255 height 18
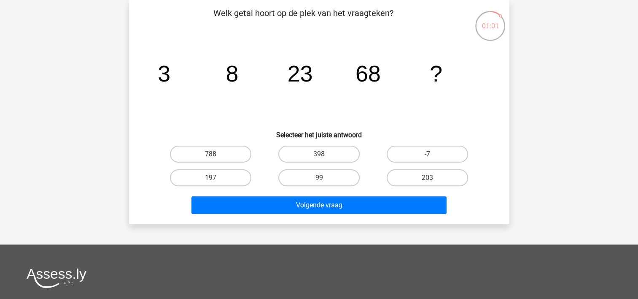
click at [429, 178] on input "203" at bounding box center [430, 180] width 5 height 5
radio input "true"
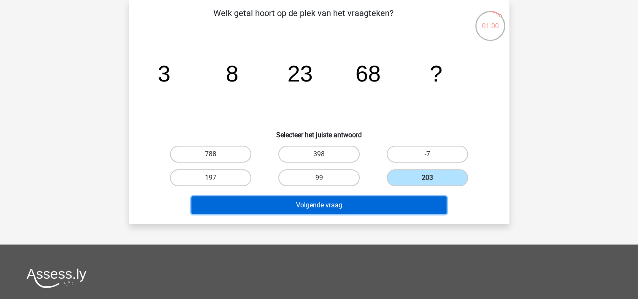
click at [413, 202] on button "Volgende vraag" at bounding box center [319, 205] width 255 height 18
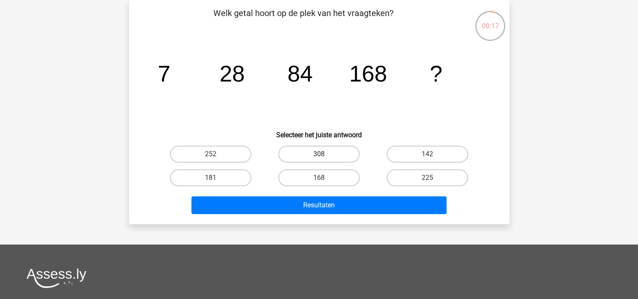
click at [319, 151] on label "308" at bounding box center [318, 154] width 81 height 17
click at [319, 154] on input "308" at bounding box center [321, 156] width 5 height 5
radio input "true"
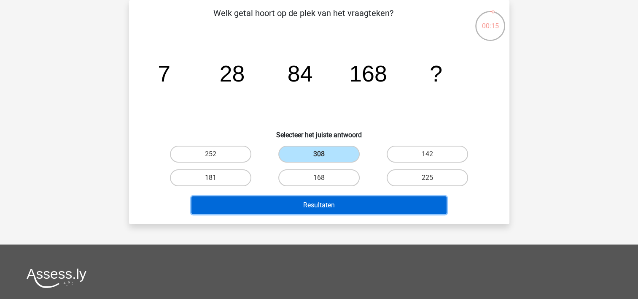
click at [305, 203] on button "Resultaten" at bounding box center [319, 205] width 255 height 18
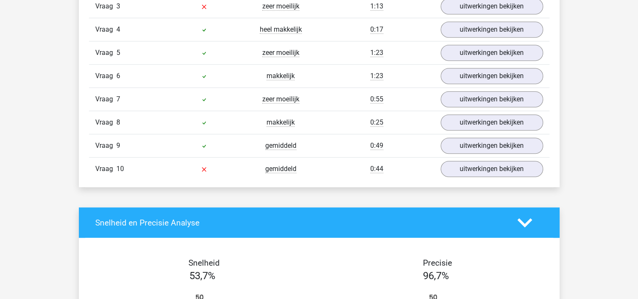
scroll to position [658, 0]
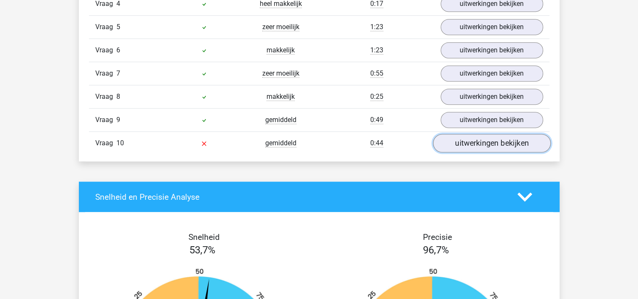
click at [454, 140] on link "uitwerkingen bekijken" at bounding box center [492, 143] width 118 height 19
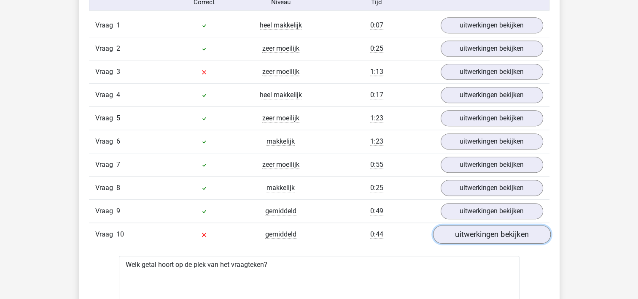
scroll to position [557, 0]
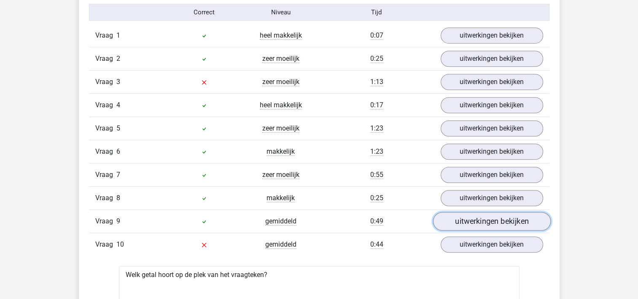
click at [503, 215] on link "uitwerkingen bekijken" at bounding box center [492, 221] width 118 height 19
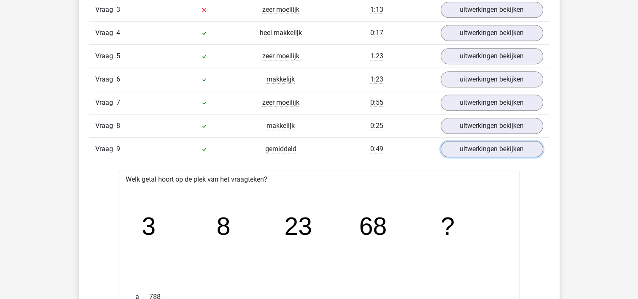
scroll to position [624, 0]
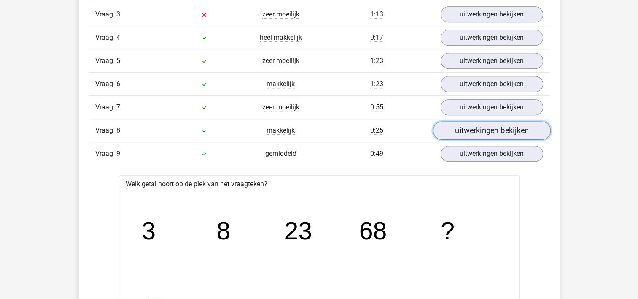
click at [489, 126] on link "uitwerkingen bekijken" at bounding box center [492, 131] width 118 height 19
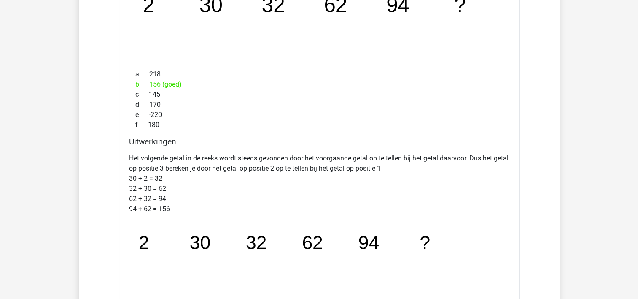
scroll to position [827, 0]
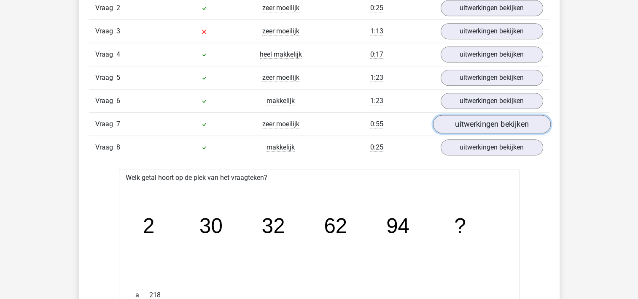
click at [489, 126] on link "uitwerkingen bekijken" at bounding box center [492, 124] width 118 height 19
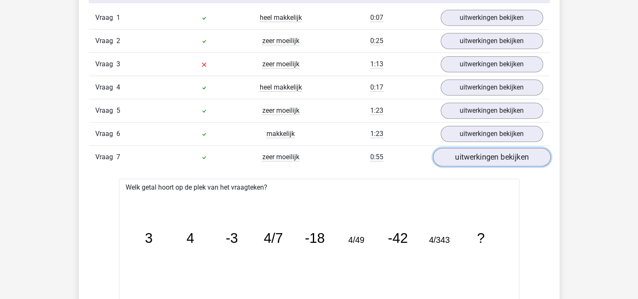
scroll to position [574, 0]
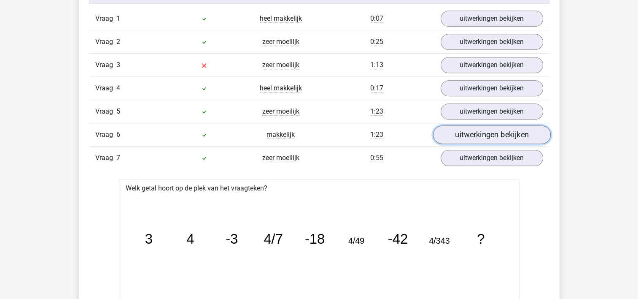
click at [482, 128] on link "uitwerkingen bekijken" at bounding box center [492, 135] width 118 height 19
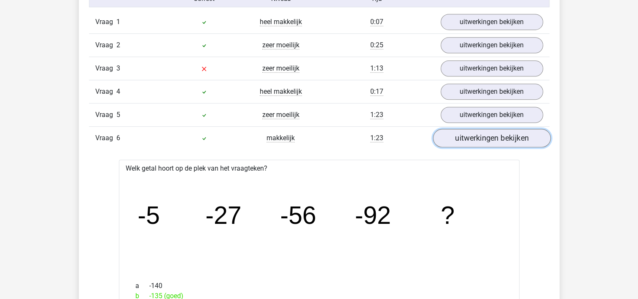
scroll to position [557, 0]
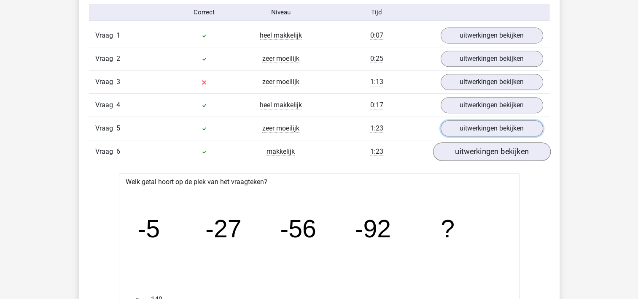
click at [482, 128] on link "uitwerkingen bekijken" at bounding box center [492, 128] width 103 height 16
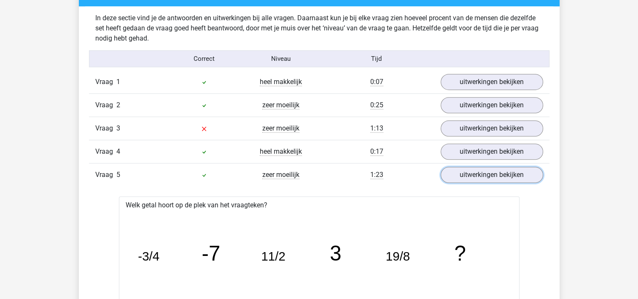
scroll to position [506, 0]
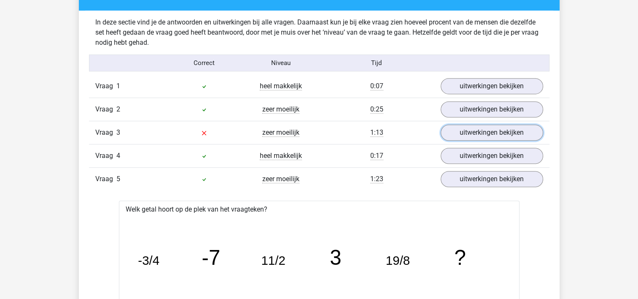
click at [482, 128] on link "uitwerkingen bekijken" at bounding box center [492, 132] width 103 height 16
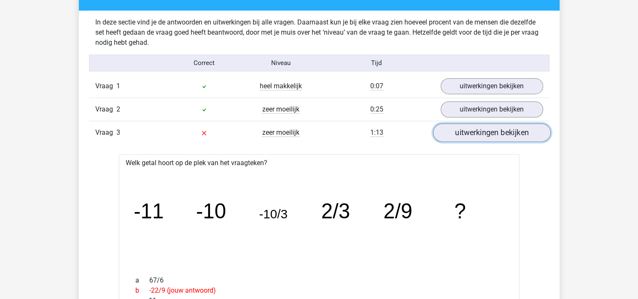
click at [482, 128] on link "uitwerkingen bekijken" at bounding box center [492, 133] width 118 height 19
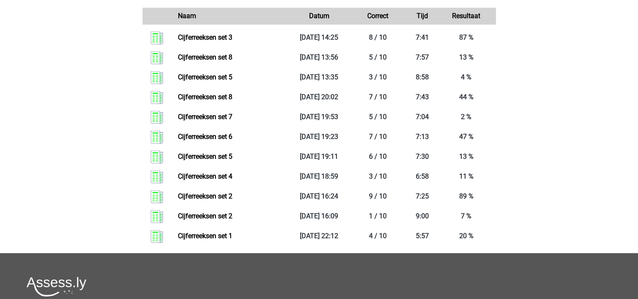
scroll to position [1028, 0]
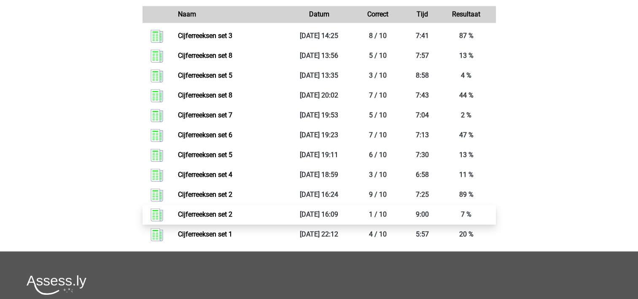
click at [232, 218] on link "Cijferreeksen set 2" at bounding box center [205, 214] width 54 height 8
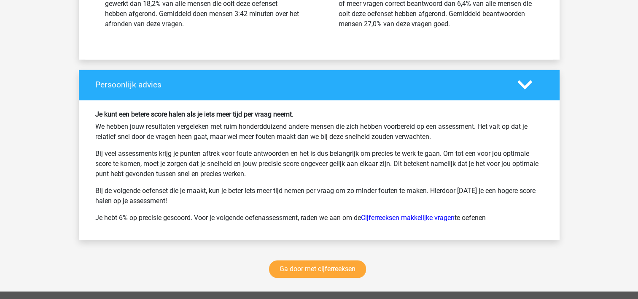
scroll to position [1088, 0]
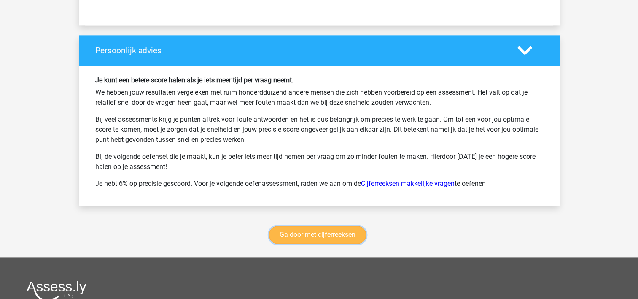
click at [358, 235] on link "Ga door met cijferreeksen" at bounding box center [317, 235] width 97 height 18
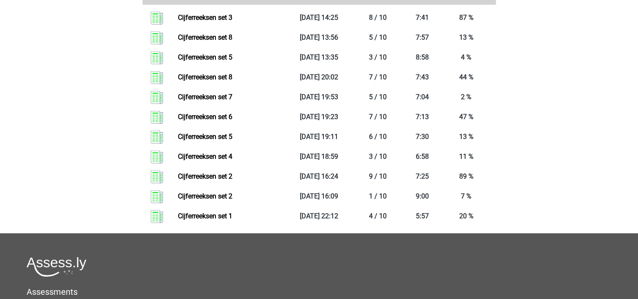
scroll to position [1032, 0]
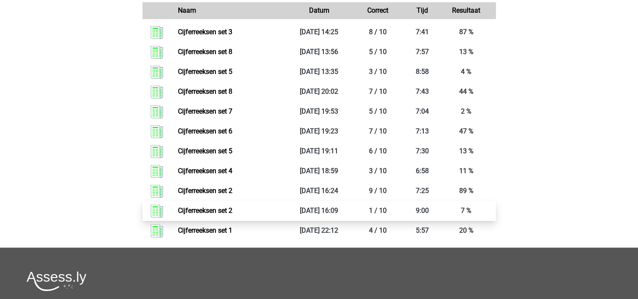
click at [178, 214] on link "Cijferreeksen set 2" at bounding box center [205, 210] width 54 height 8
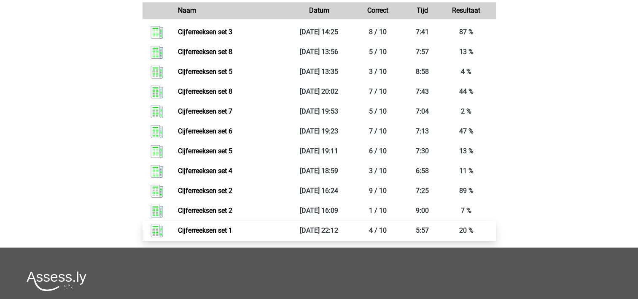
click at [197, 234] on link "Cijferreeksen set 1" at bounding box center [205, 230] width 54 height 8
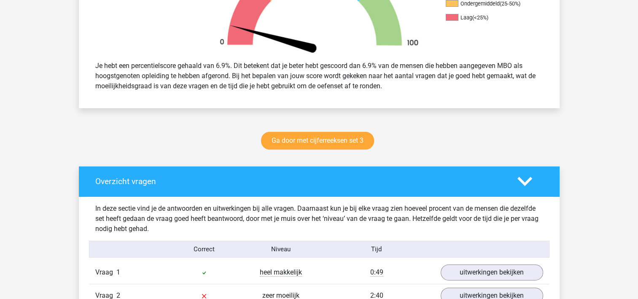
scroll to position [321, 0]
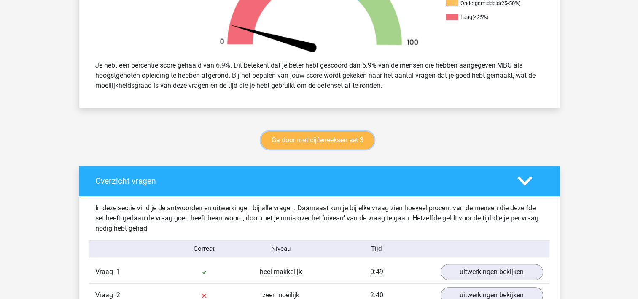
click at [354, 145] on link "Ga door met cijferreeksen set 3" at bounding box center [317, 140] width 113 height 18
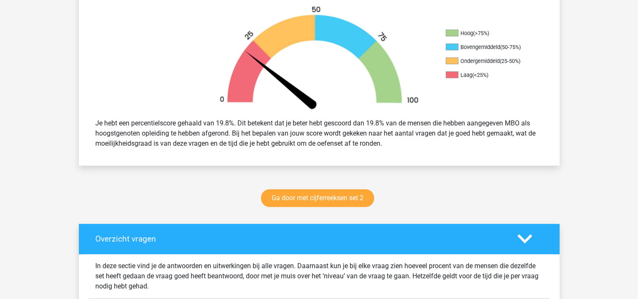
scroll to position [267, 0]
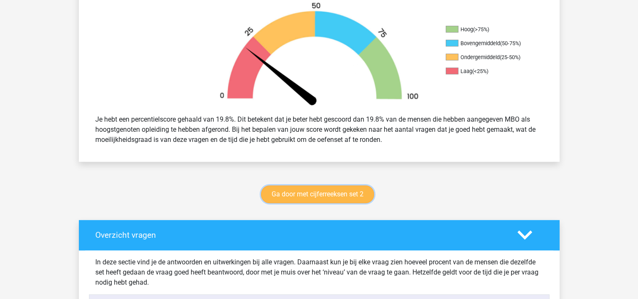
click at [311, 195] on link "Ga door met cijferreeksen set 2" at bounding box center [317, 194] width 113 height 18
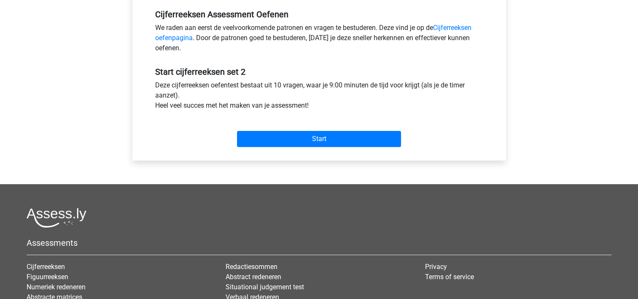
scroll to position [270, 0]
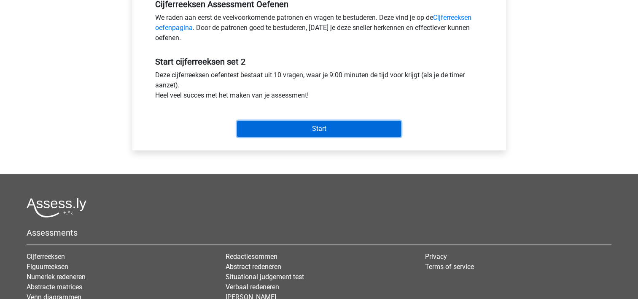
click at [300, 127] on input "Start" at bounding box center [319, 129] width 164 height 16
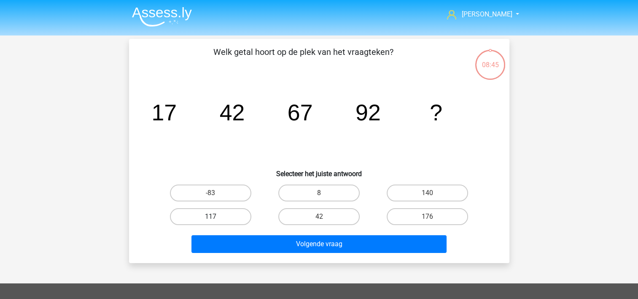
click at [224, 218] on label "117" at bounding box center [210, 216] width 81 height 17
click at [216, 218] on input "117" at bounding box center [213, 218] width 5 height 5
radio input "true"
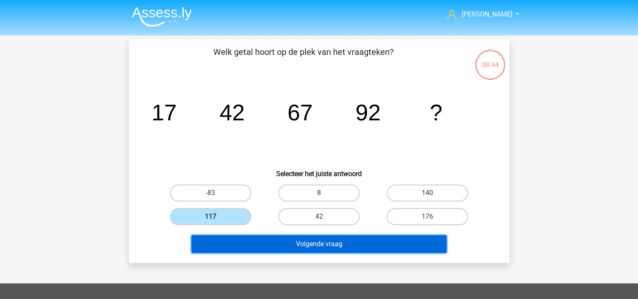
click at [233, 243] on button "Volgende vraag" at bounding box center [319, 244] width 255 height 18
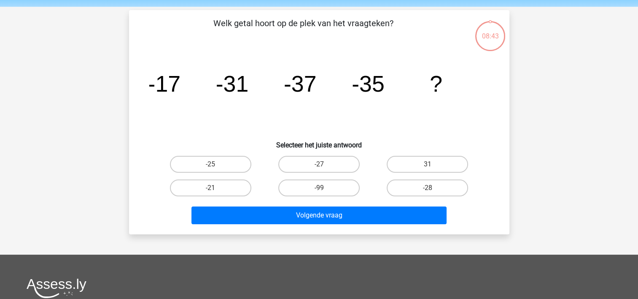
scroll to position [39, 0]
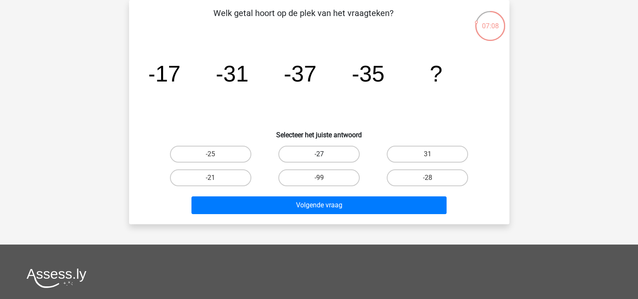
click at [320, 151] on label "-27" at bounding box center [318, 154] width 81 height 17
click at [320, 154] on input "-27" at bounding box center [321, 156] width 5 height 5
radio input "true"
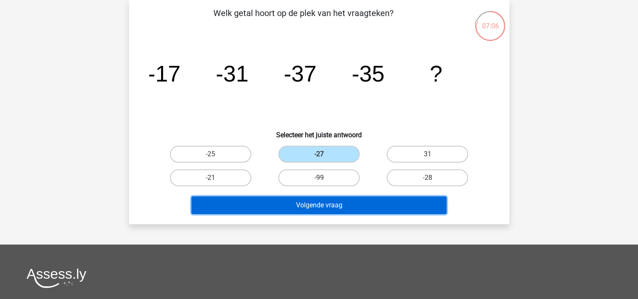
click at [316, 198] on button "Volgende vraag" at bounding box center [319, 205] width 255 height 18
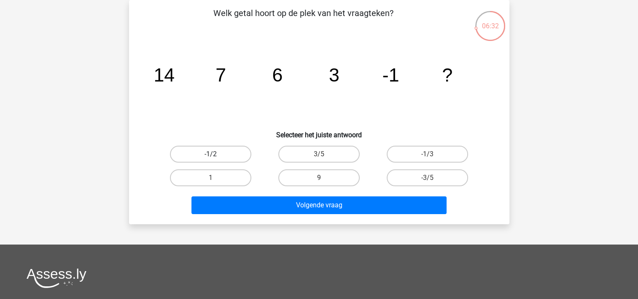
click at [206, 154] on label "-1/2" at bounding box center [210, 154] width 81 height 17
click at [211, 154] on input "-1/2" at bounding box center [213, 156] width 5 height 5
radio input "true"
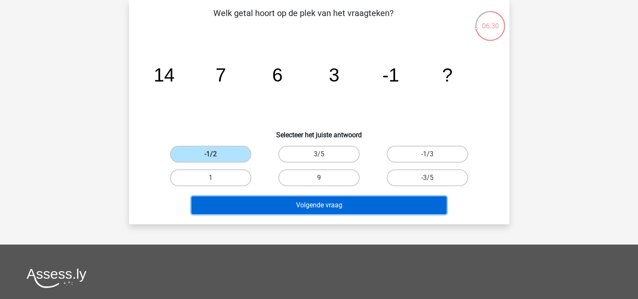
click at [280, 201] on button "Volgende vraag" at bounding box center [319, 205] width 255 height 18
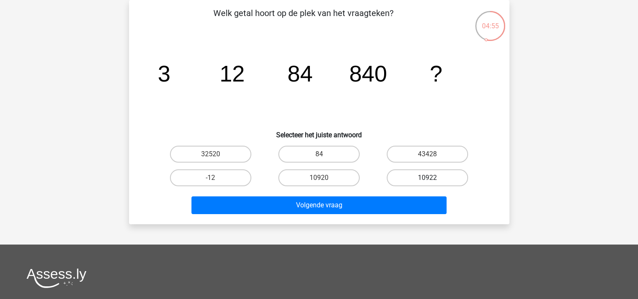
click at [403, 173] on label "10922" at bounding box center [427, 177] width 81 height 17
click at [428, 178] on input "10922" at bounding box center [430, 180] width 5 height 5
radio input "true"
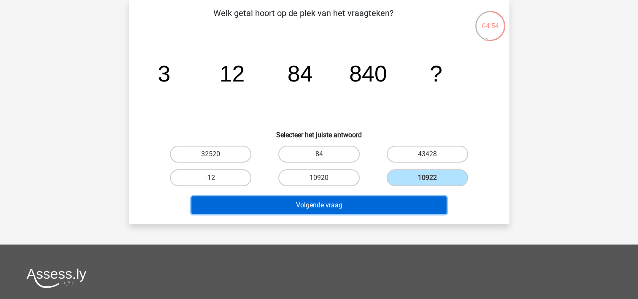
click at [401, 199] on button "Volgende vraag" at bounding box center [319, 205] width 255 height 18
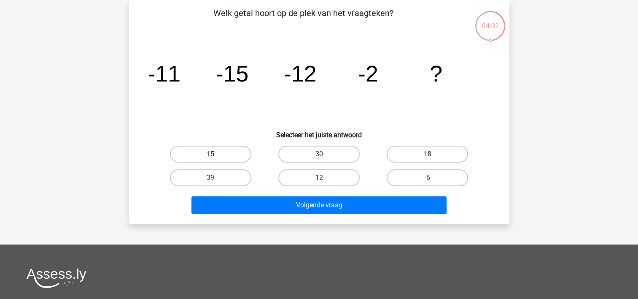
click at [202, 151] on label "15" at bounding box center [210, 154] width 81 height 17
click at [211, 154] on input "15" at bounding box center [213, 156] width 5 height 5
radio input "true"
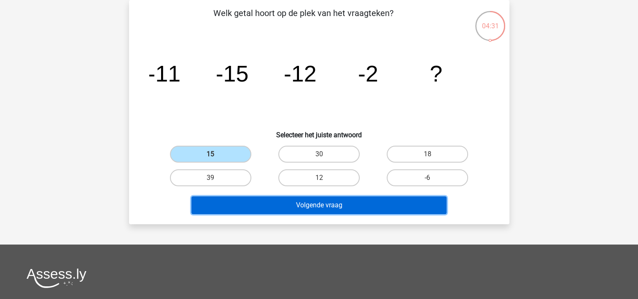
click at [221, 207] on button "Volgende vraag" at bounding box center [319, 205] width 255 height 18
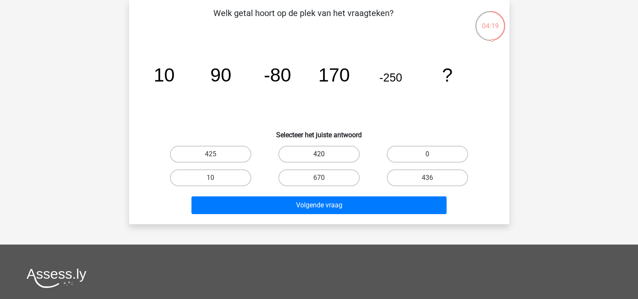
click at [312, 153] on label "420" at bounding box center [318, 154] width 81 height 17
click at [319, 154] on input "420" at bounding box center [321, 156] width 5 height 5
radio input "true"
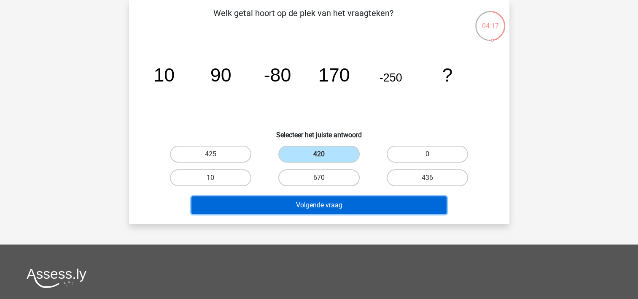
click at [312, 199] on button "Volgende vraag" at bounding box center [319, 205] width 255 height 18
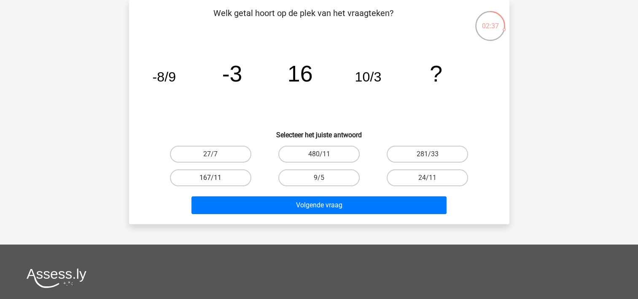
click at [221, 181] on label "167/11" at bounding box center [210, 177] width 81 height 17
click at [216, 181] on input "167/11" at bounding box center [213, 180] width 5 height 5
radio input "true"
click at [325, 154] on label "480/11" at bounding box center [318, 154] width 81 height 17
click at [324, 154] on input "480/11" at bounding box center [321, 156] width 5 height 5
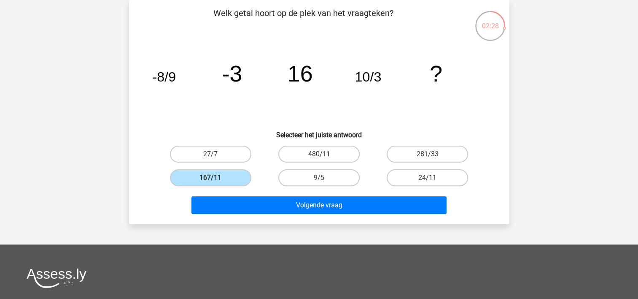
radio input "true"
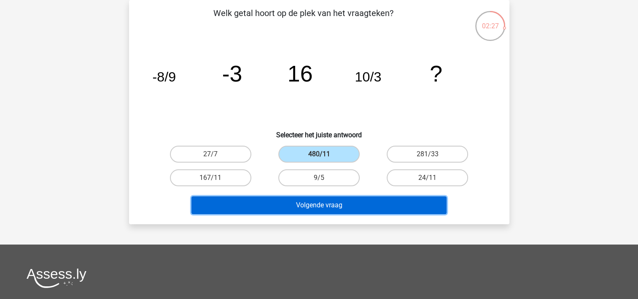
click at [324, 203] on button "Volgende vraag" at bounding box center [319, 205] width 255 height 18
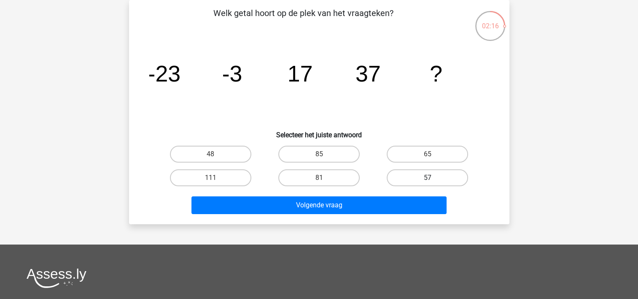
click at [400, 178] on label "57" at bounding box center [427, 177] width 81 height 17
click at [428, 178] on input "57" at bounding box center [430, 180] width 5 height 5
radio input "true"
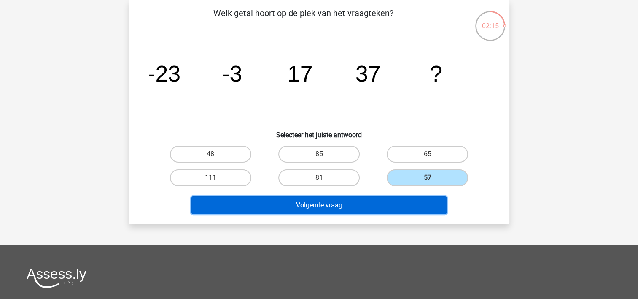
click at [399, 202] on button "Volgende vraag" at bounding box center [319, 205] width 255 height 18
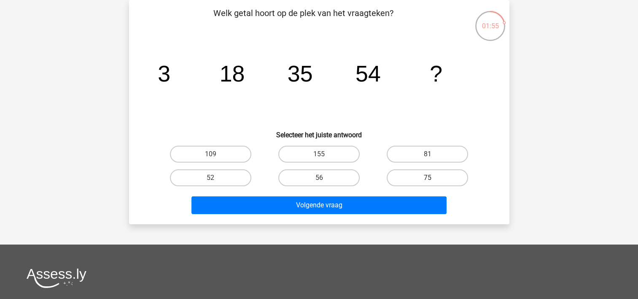
click at [408, 179] on label "75" at bounding box center [427, 177] width 81 height 17
click at [428, 179] on input "75" at bounding box center [430, 180] width 5 height 5
radio input "true"
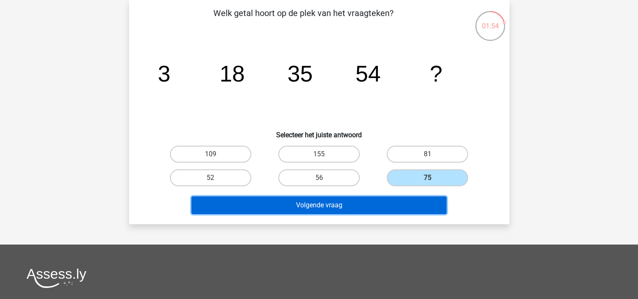
click at [408, 200] on button "Volgende vraag" at bounding box center [319, 205] width 255 height 18
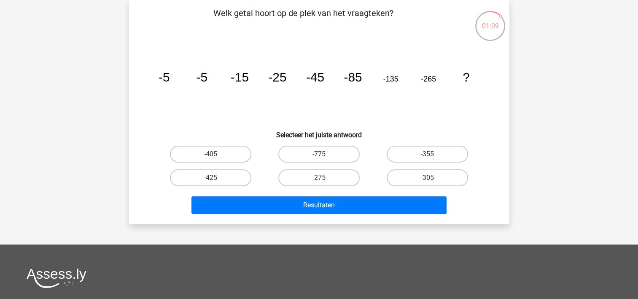
click at [226, 128] on h6 "Selecteer het juiste antwoord" at bounding box center [320, 131] width 354 height 15
click at [226, 149] on label "-405" at bounding box center [210, 154] width 81 height 17
click at [216, 154] on input "-405" at bounding box center [213, 156] width 5 height 5
radio input "true"
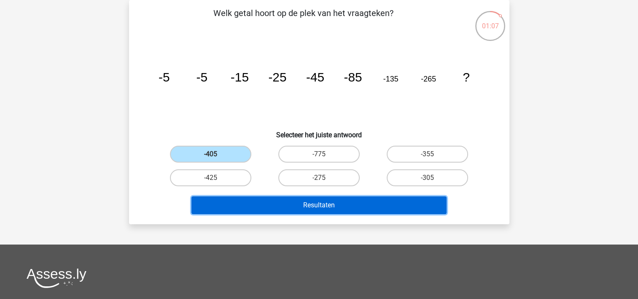
click at [231, 196] on button "Resultaten" at bounding box center [319, 205] width 255 height 18
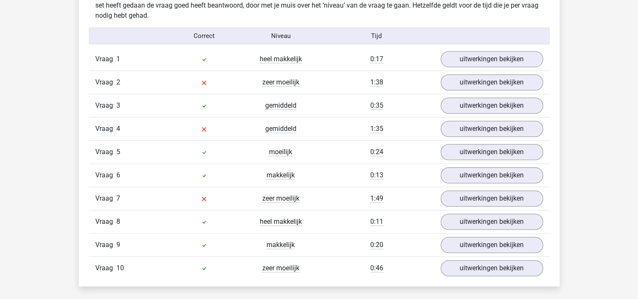
scroll to position [531, 0]
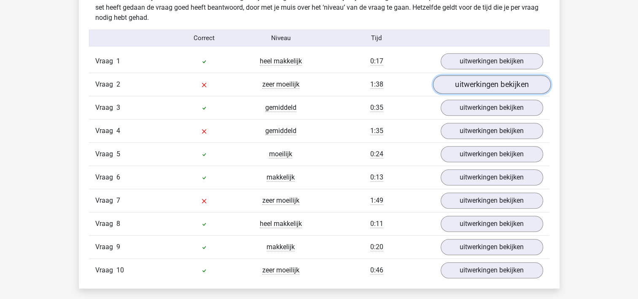
click at [508, 81] on link "uitwerkingen bekijken" at bounding box center [492, 85] width 118 height 19
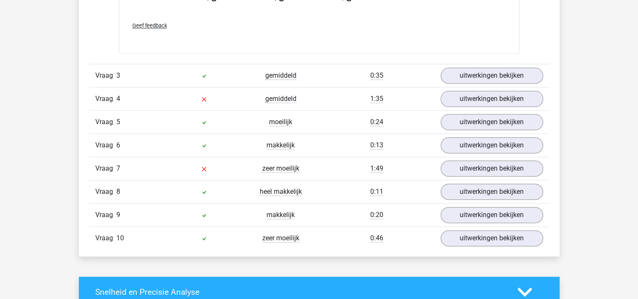
scroll to position [997, 0]
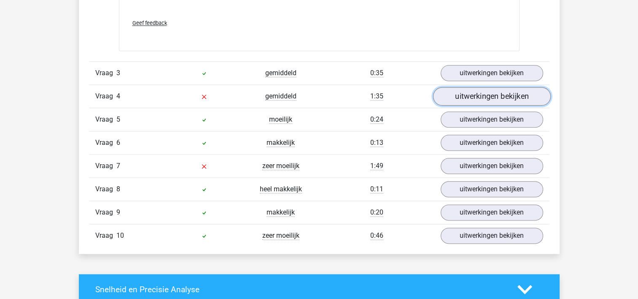
click at [491, 97] on link "uitwerkingen bekijken" at bounding box center [492, 96] width 118 height 19
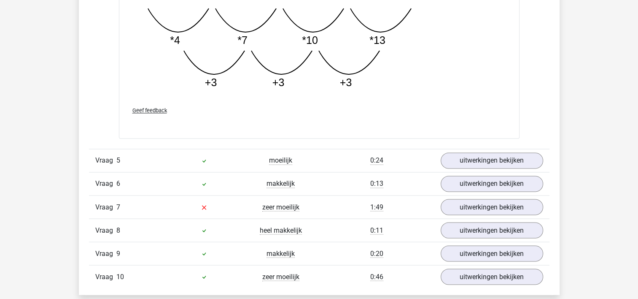
scroll to position [1402, 0]
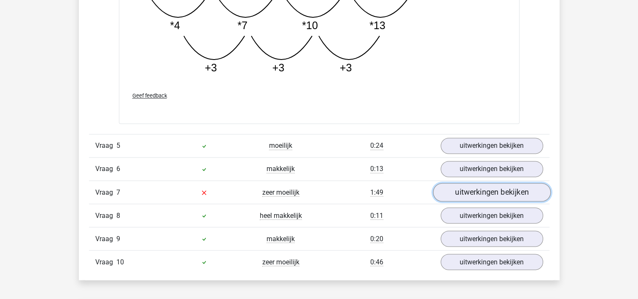
click at [498, 189] on link "uitwerkingen bekijken" at bounding box center [492, 192] width 118 height 19
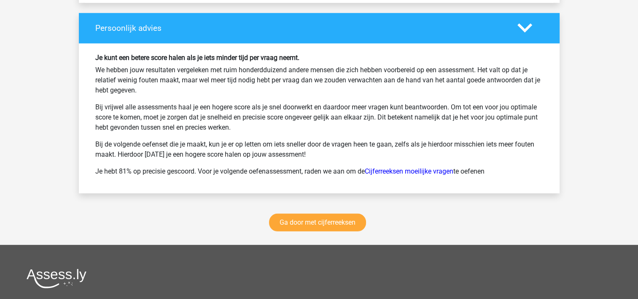
scroll to position [2499, 0]
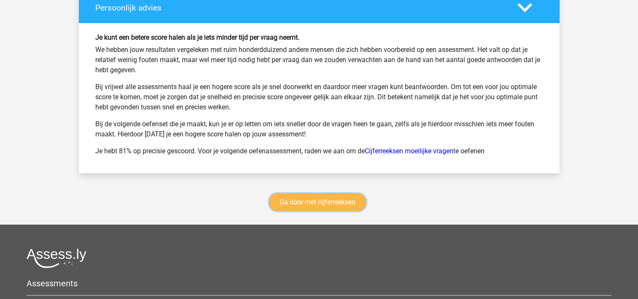
click at [314, 194] on link "Ga door met cijferreeksen" at bounding box center [317, 202] width 97 height 18
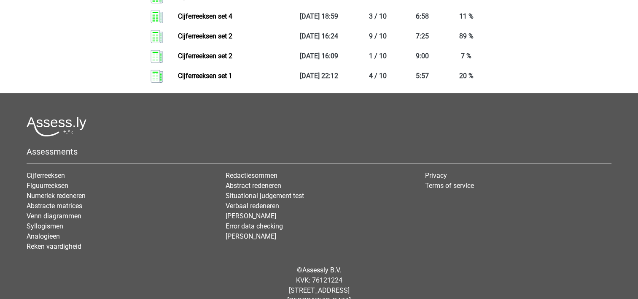
scroll to position [1232, 0]
